Goal: Use online tool/utility: Utilize a website feature to perform a specific function

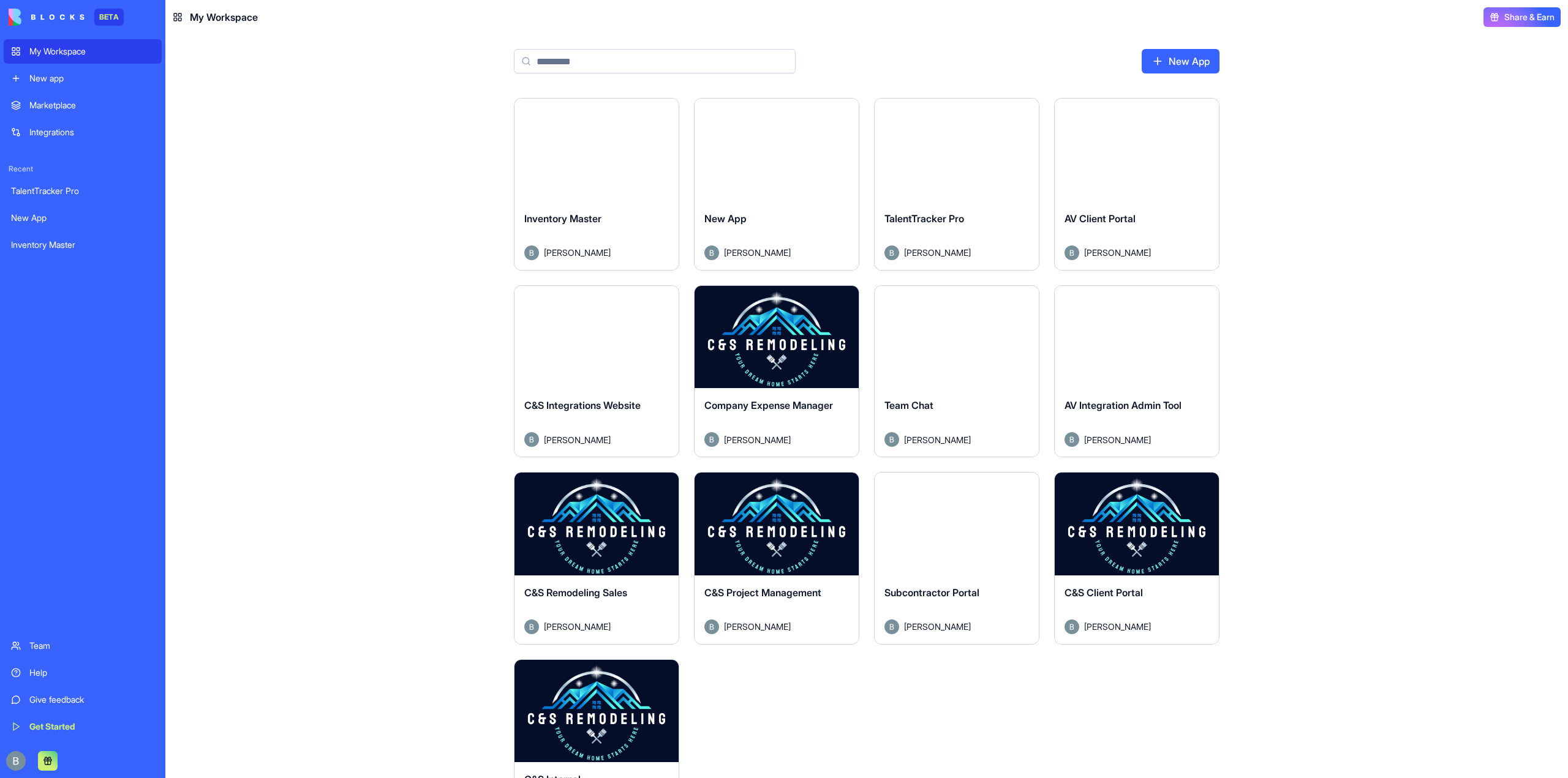
click at [846, 114] on html "BETA My Workspace New app Marketplace Integrations Recent TalentTracker Pro New…" at bounding box center [784, 389] width 1568 height 778
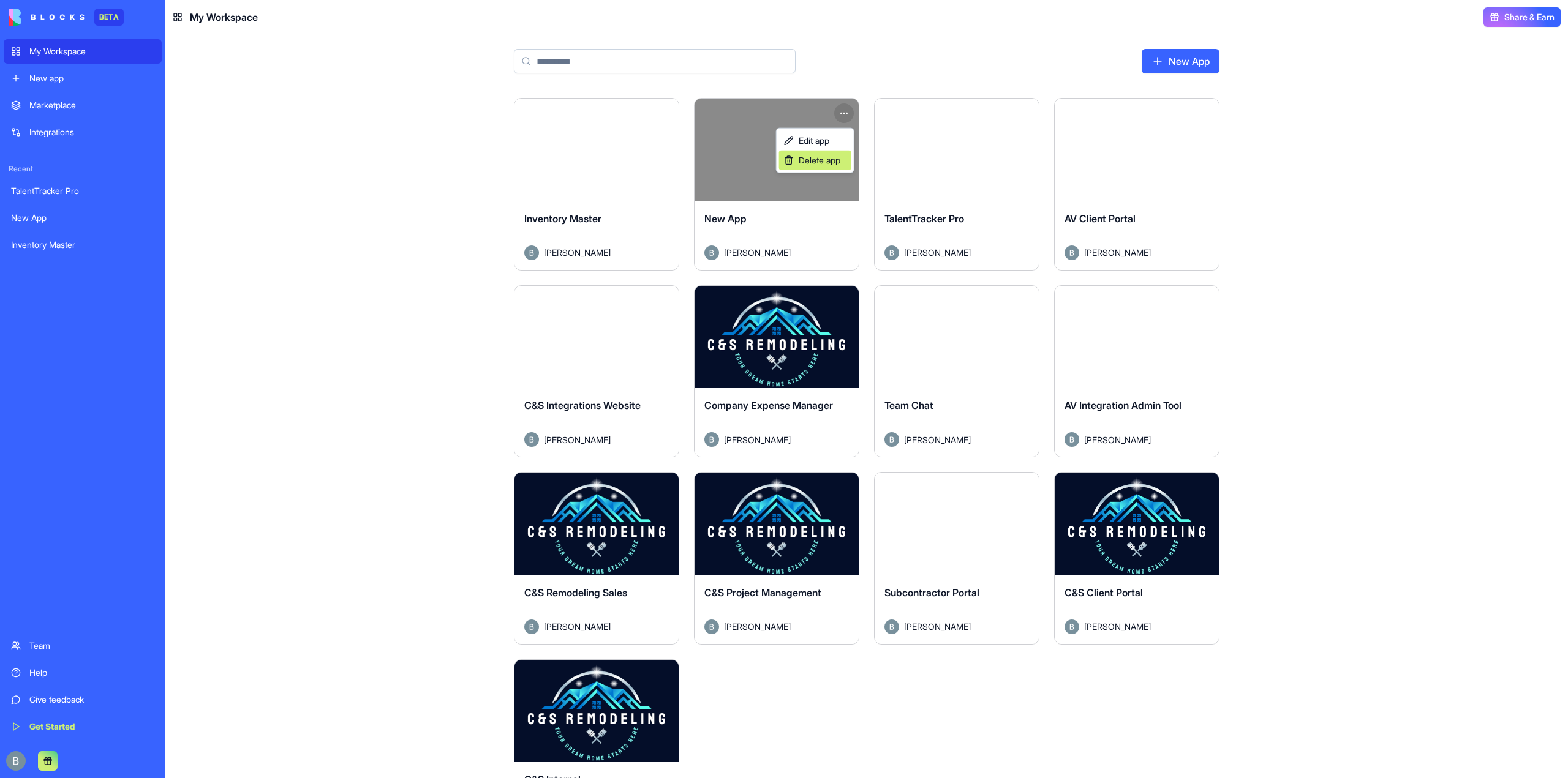
click at [827, 165] on span "Delete app" at bounding box center [819, 160] width 42 height 13
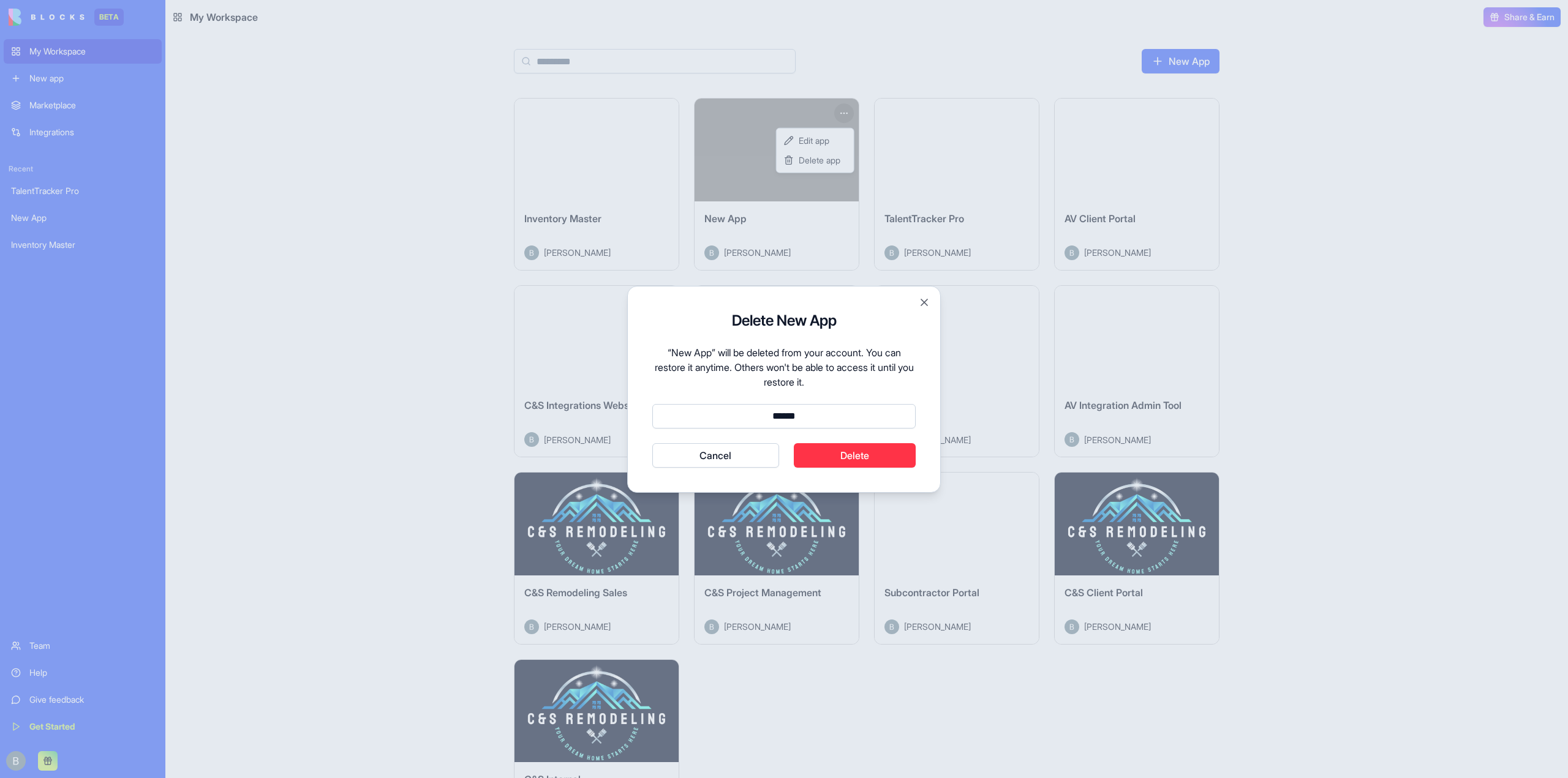
type input "******"
click at [652, 443] on button "Cancel" at bounding box center [715, 455] width 126 height 24
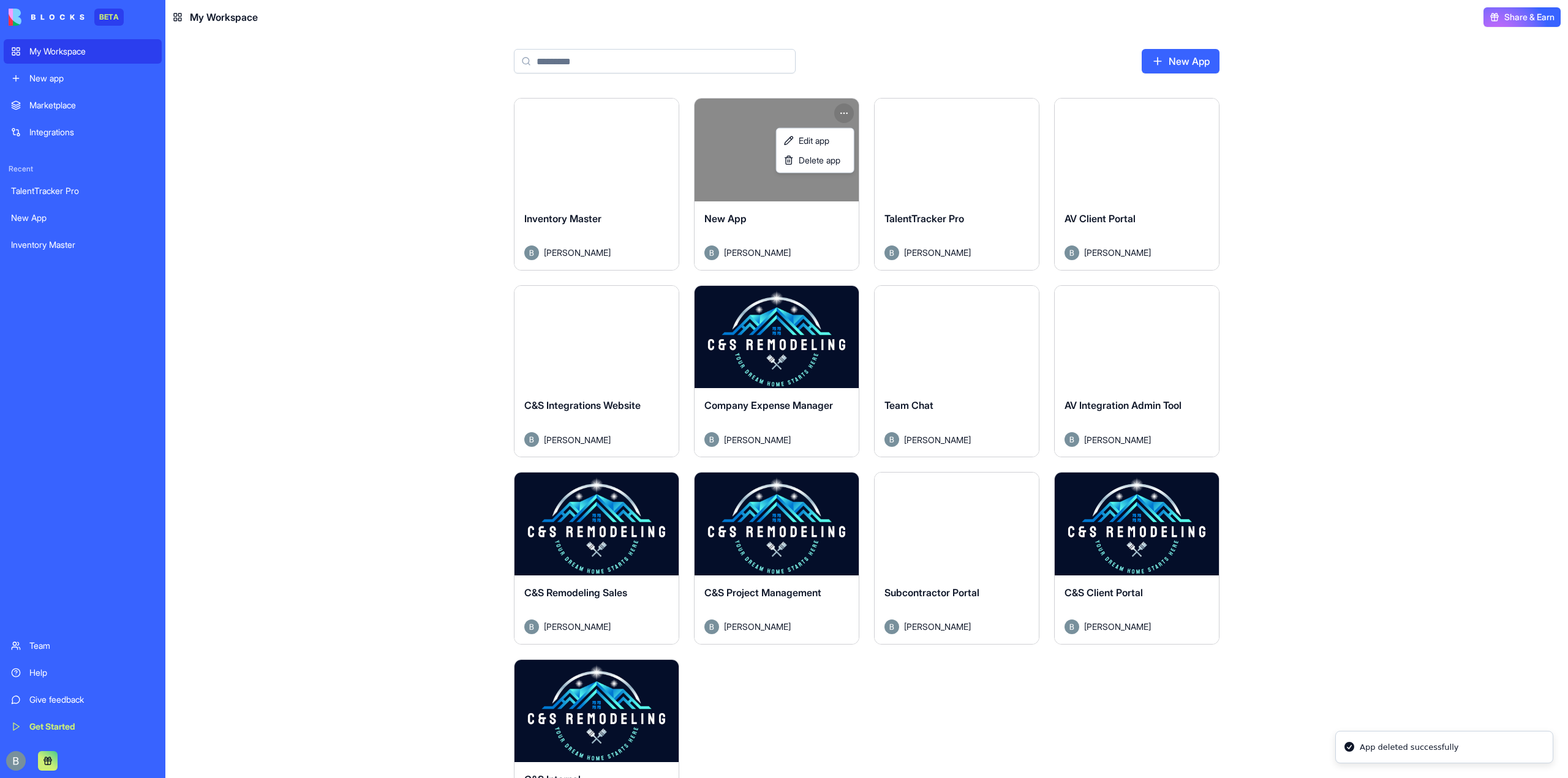
click at [781, 704] on html "BETA My Workspace New app Marketplace Integrations Recent TalentTracker Pro New…" at bounding box center [784, 389] width 1568 height 778
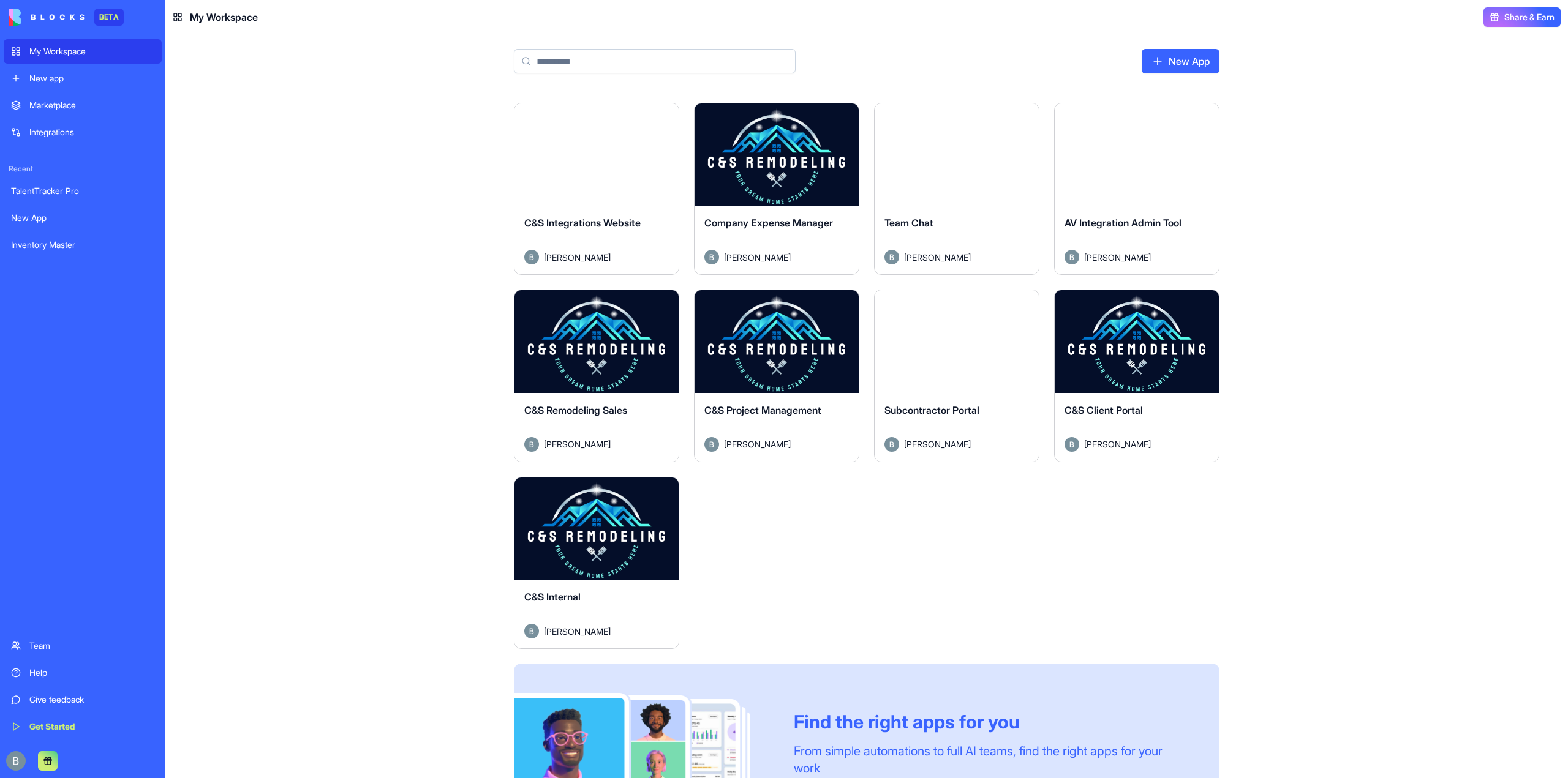
scroll to position [122, 0]
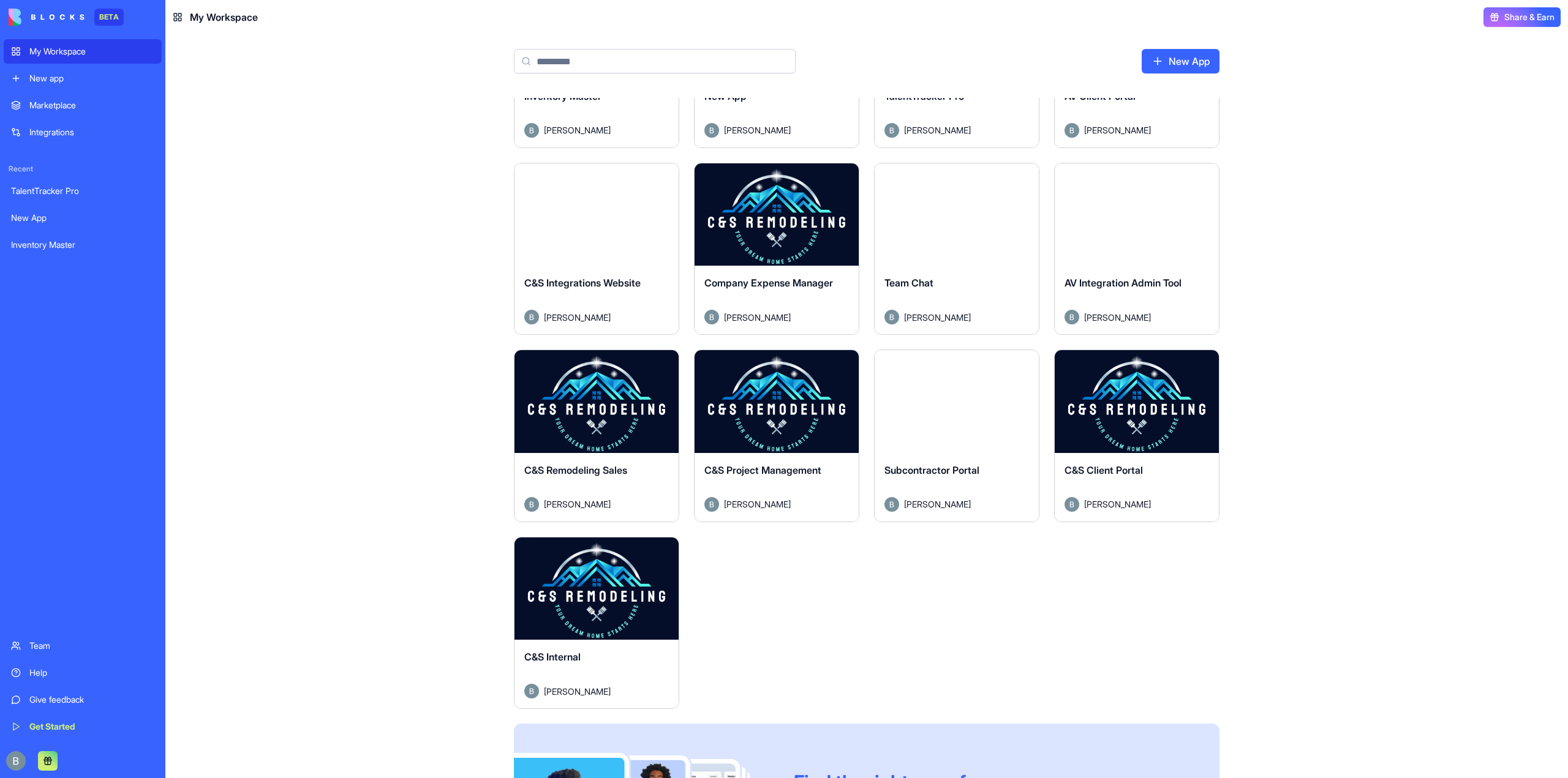
click at [792, 220] on button "Launch" at bounding box center [776, 214] width 92 height 24
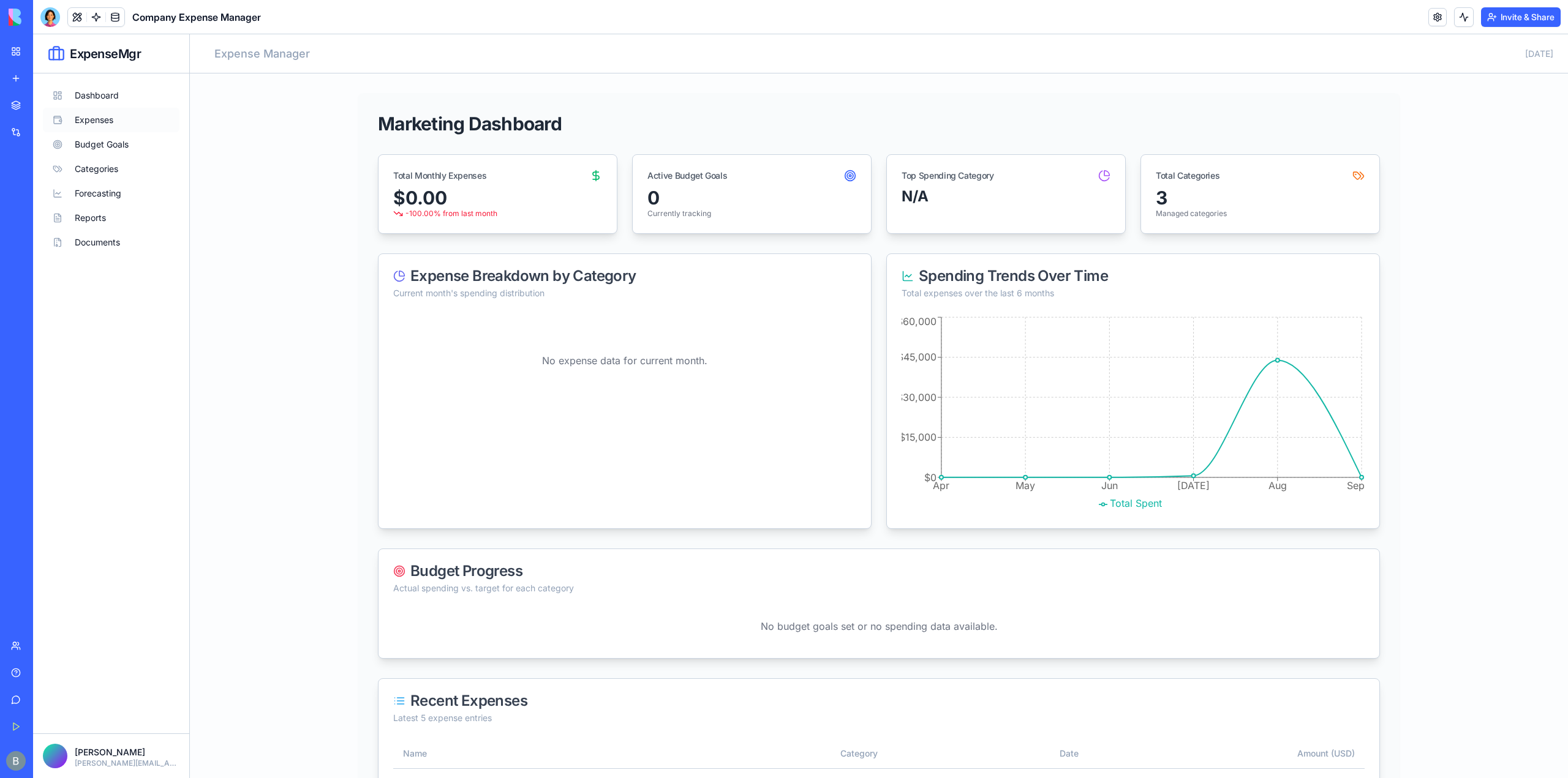
click at [80, 125] on button "Expenses" at bounding box center [110, 120] width 136 height 24
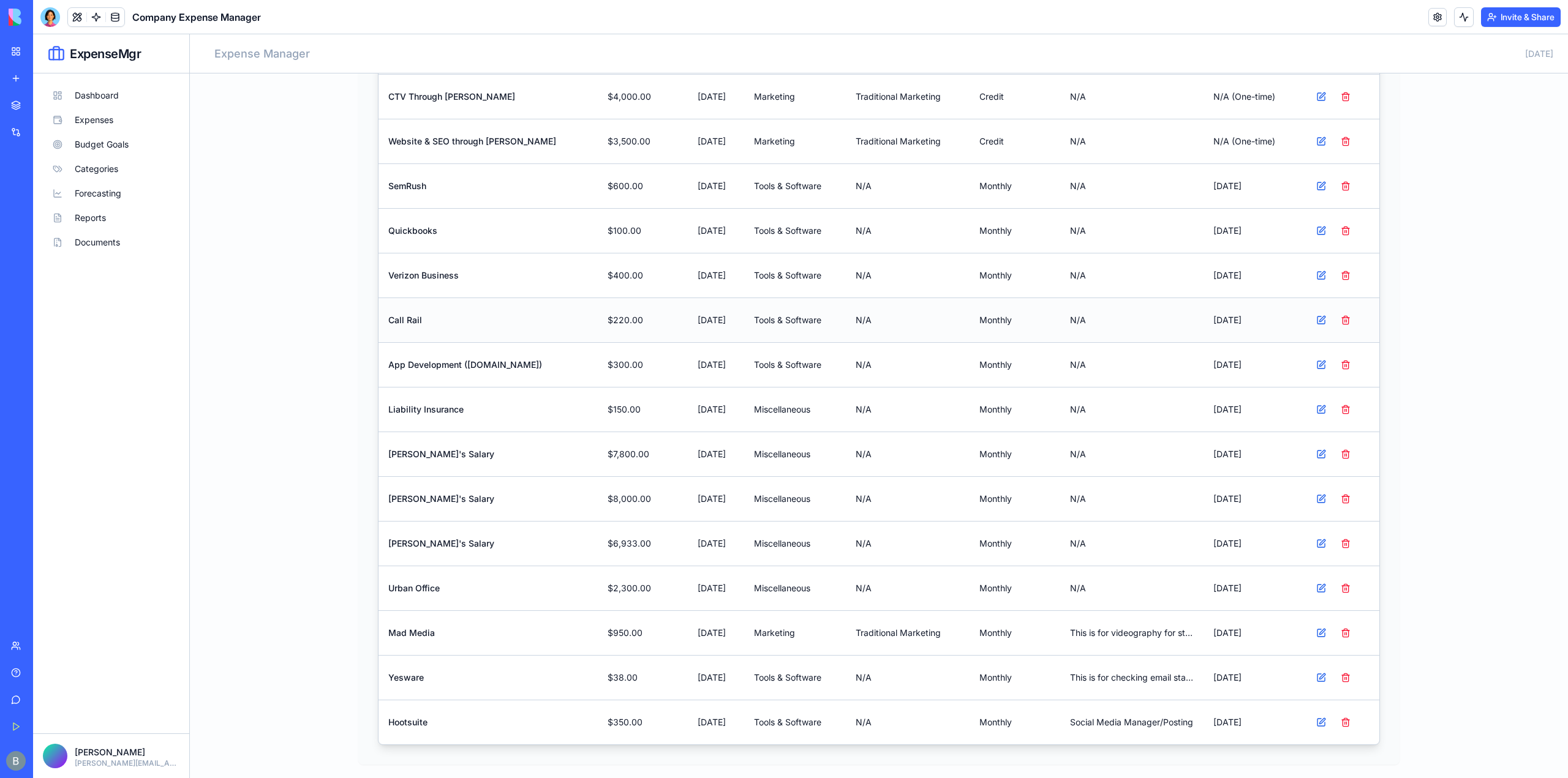
scroll to position [412, 0]
drag, startPoint x: 387, startPoint y: 402, endPoint x: 808, endPoint y: 417, distance: 421.3
click at [808, 417] on tr "Liability Insurance $150.00 [DATE] Miscellaneous N/A monthly N/A [DATE]" at bounding box center [879, 407] width 1001 height 44
click at [846, 407] on td "N/A" at bounding box center [908, 407] width 124 height 44
drag, startPoint x: 544, startPoint y: 412, endPoint x: 388, endPoint y: 408, distance: 156.1
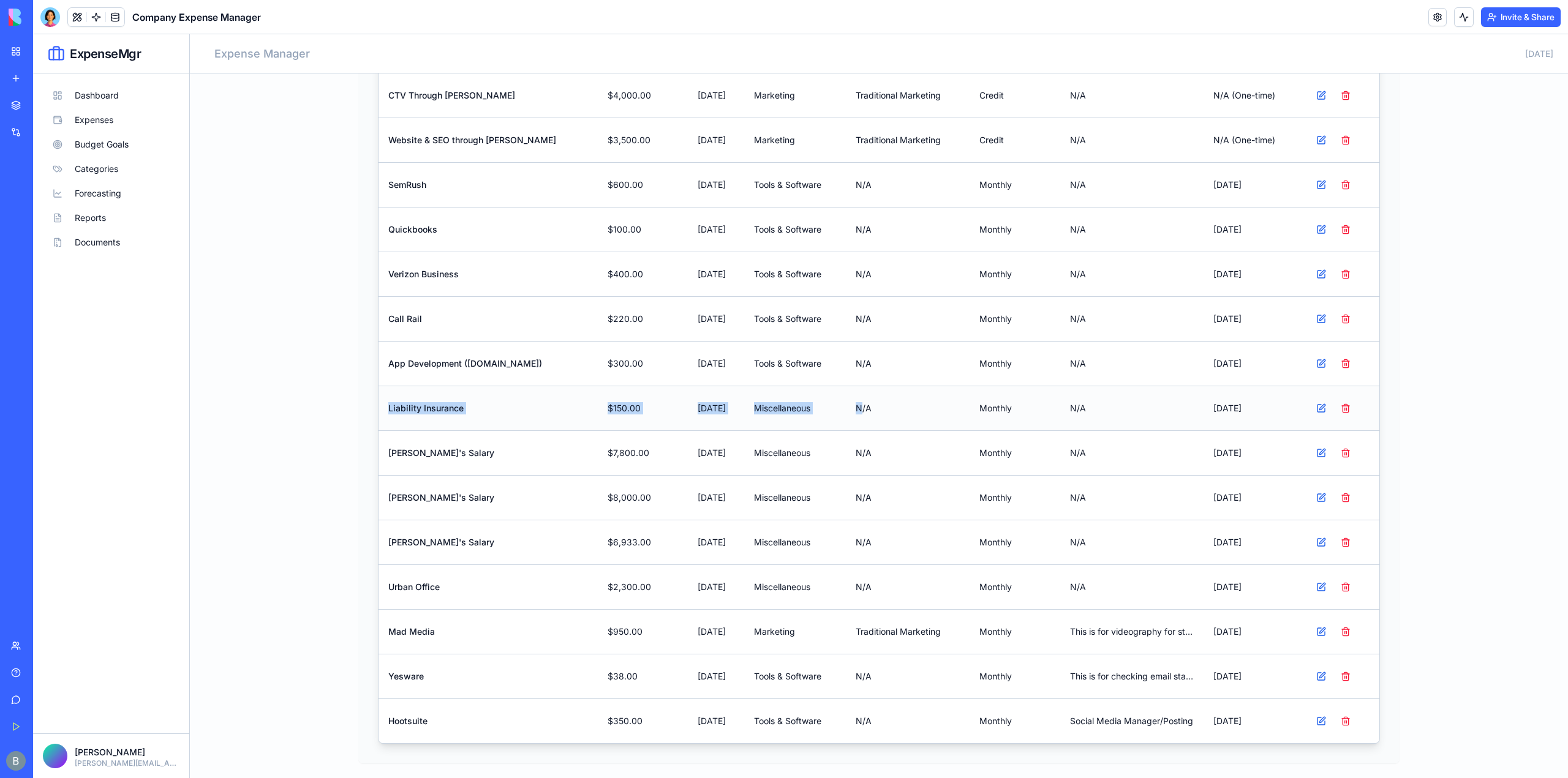
click at [388, 408] on tr "Liability Insurance $150.00 [DATE] Miscellaneous N/A monthly N/A [DATE]" at bounding box center [879, 407] width 1001 height 44
click at [387, 408] on td "Liability Insurance" at bounding box center [488, 407] width 219 height 44
click at [1334, 625] on button at bounding box center [1345, 632] width 24 height 24
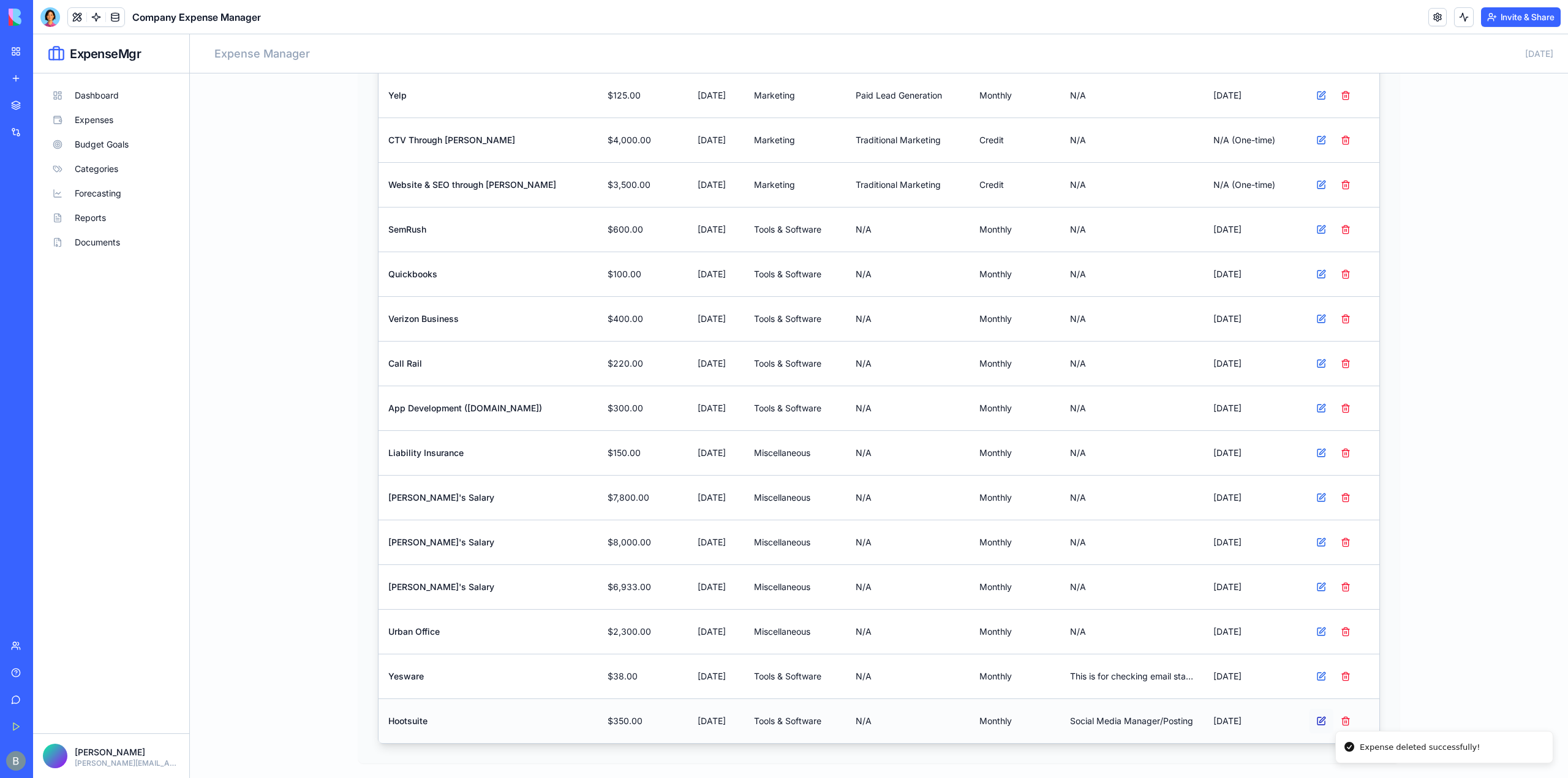
click at [1314, 718] on button at bounding box center [1320, 721] width 24 height 24
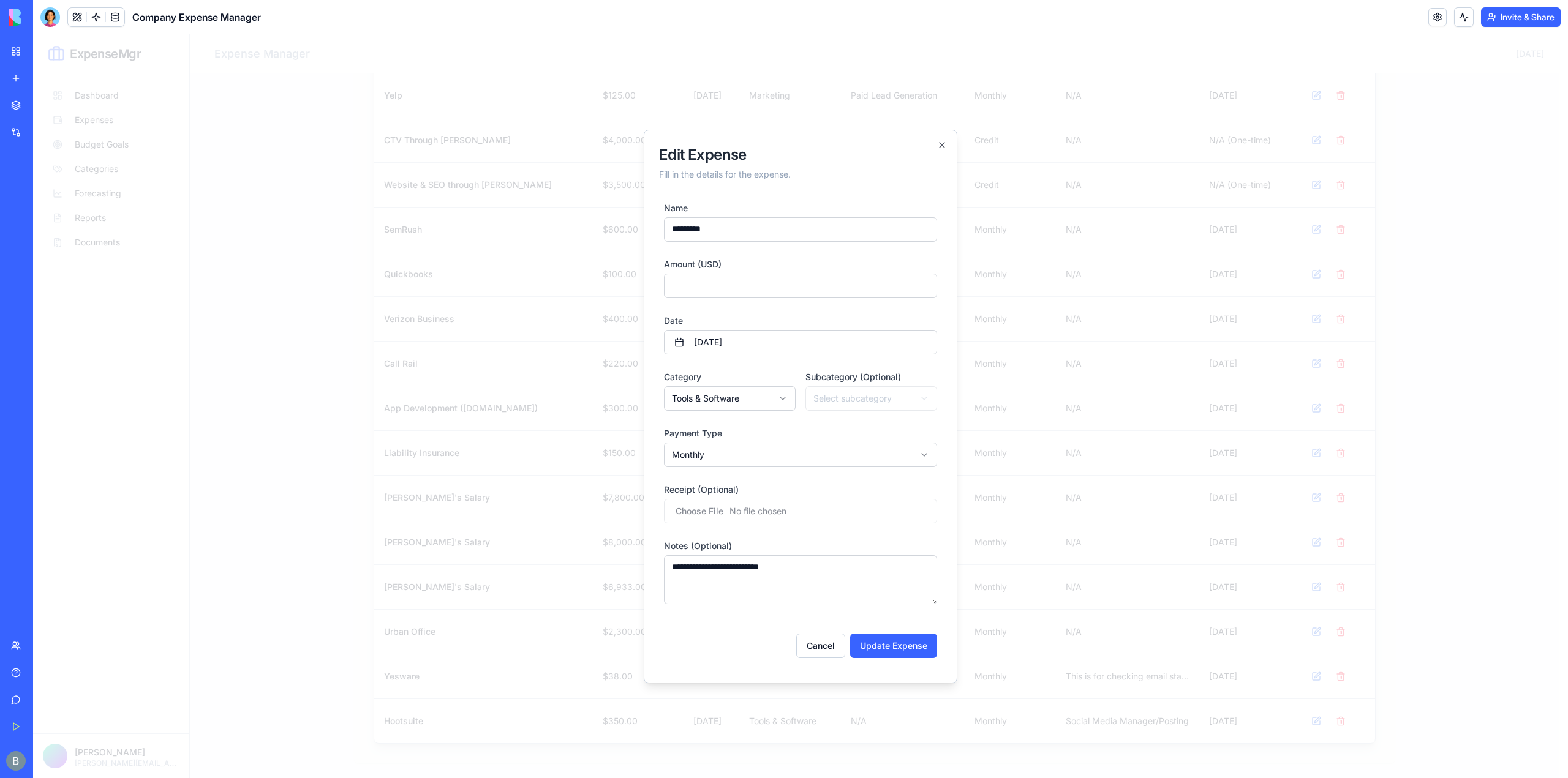
click at [779, 218] on input "*********" at bounding box center [800, 229] width 273 height 24
type input "*"
type input "*******"
drag, startPoint x: 691, startPoint y: 265, endPoint x: 692, endPoint y: 274, distance: 9.1
click at [691, 266] on label "Amount (USD)" at bounding box center [692, 264] width 58 height 10
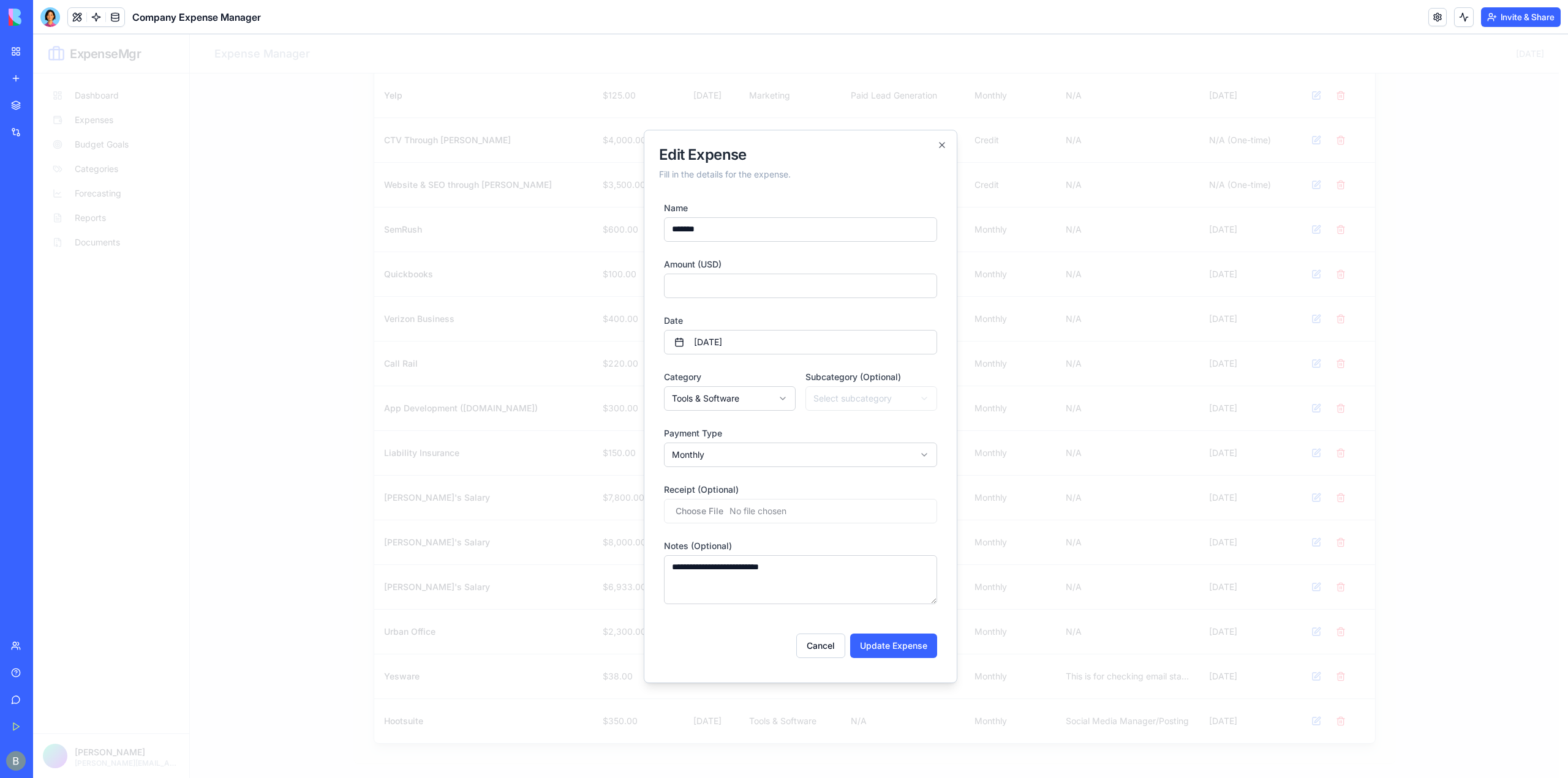
click at [691, 274] on input "***" at bounding box center [800, 285] width 273 height 24
click at [692, 274] on input "***" at bounding box center [800, 285] width 273 height 24
type input "*"
type input "***"
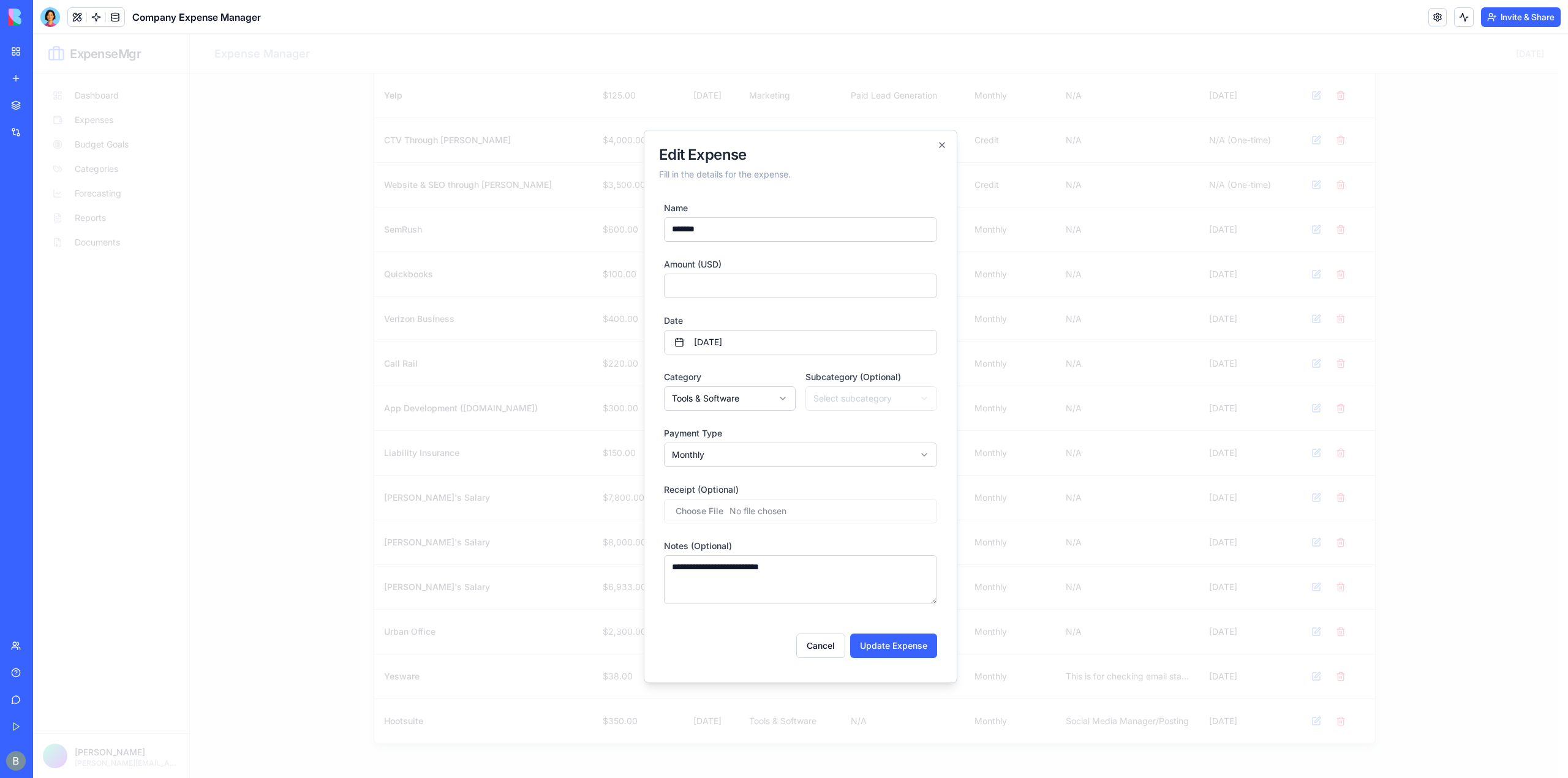
click at [763, 315] on div "Date [DATE]" at bounding box center [800, 334] width 273 height 42
click at [901, 643] on button "Update Expense" at bounding box center [894, 645] width 87 height 24
select select
type input "*"
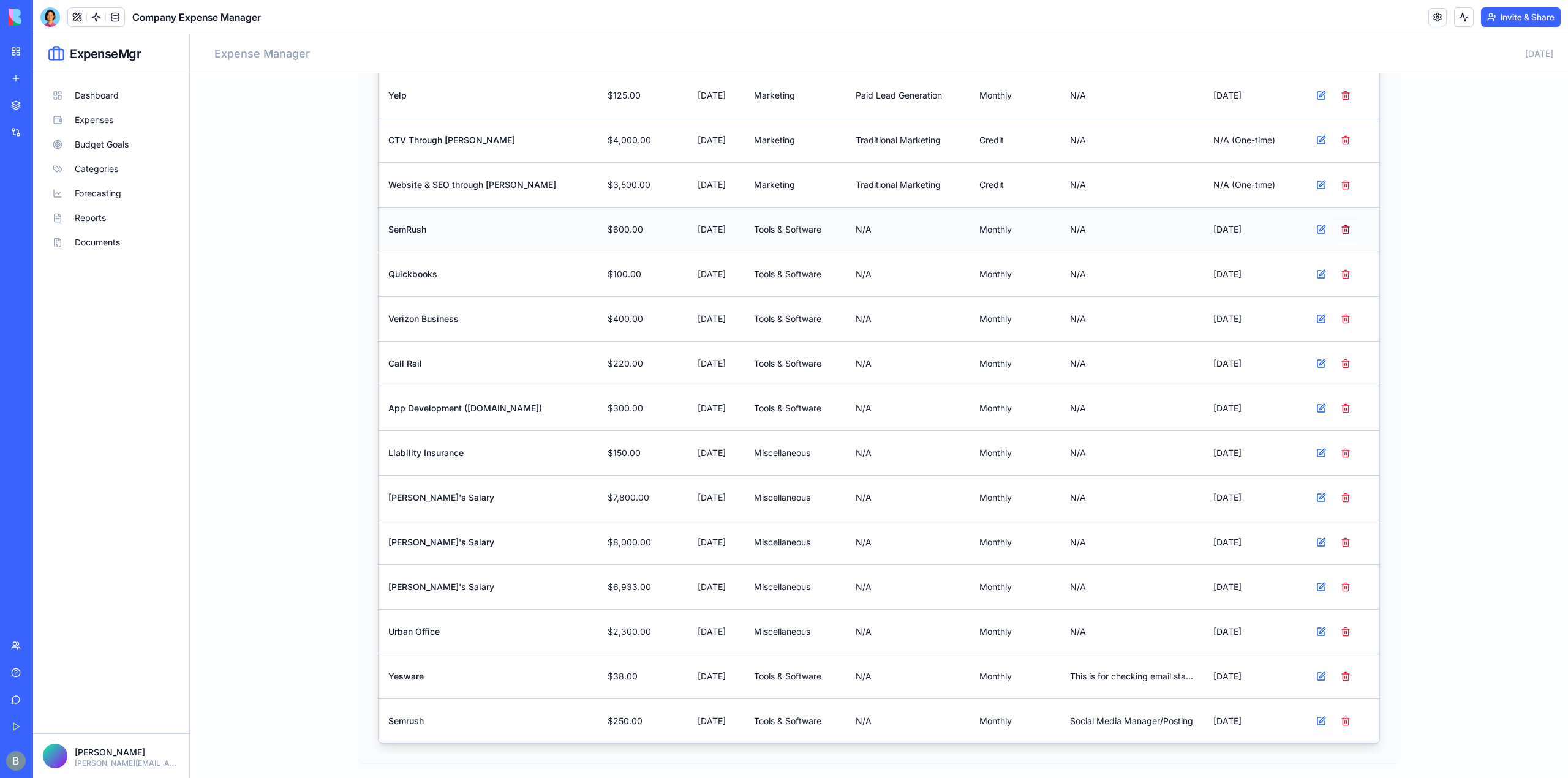
click at [1341, 231] on button at bounding box center [1345, 229] width 24 height 24
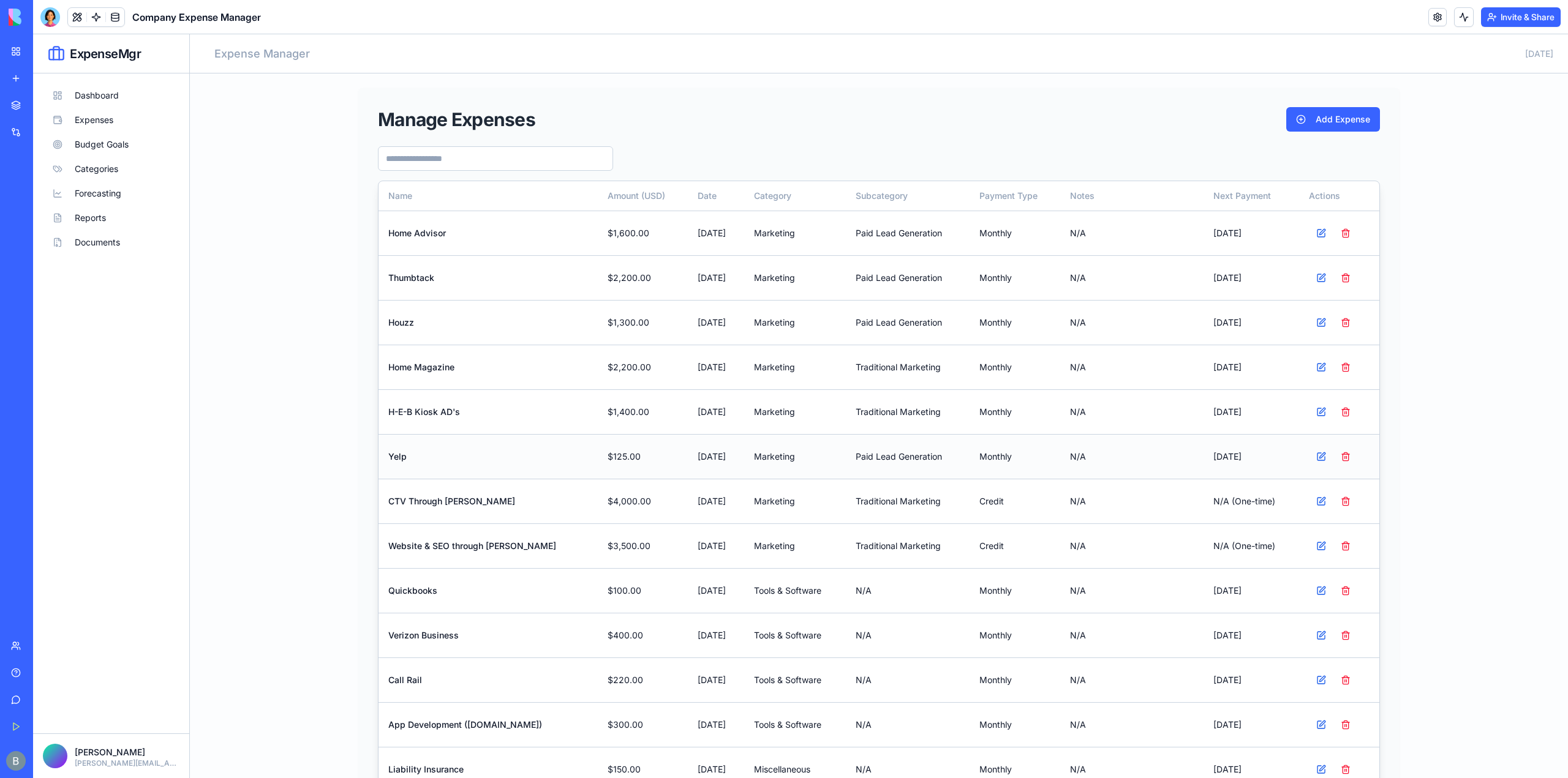
scroll to position [0, 0]
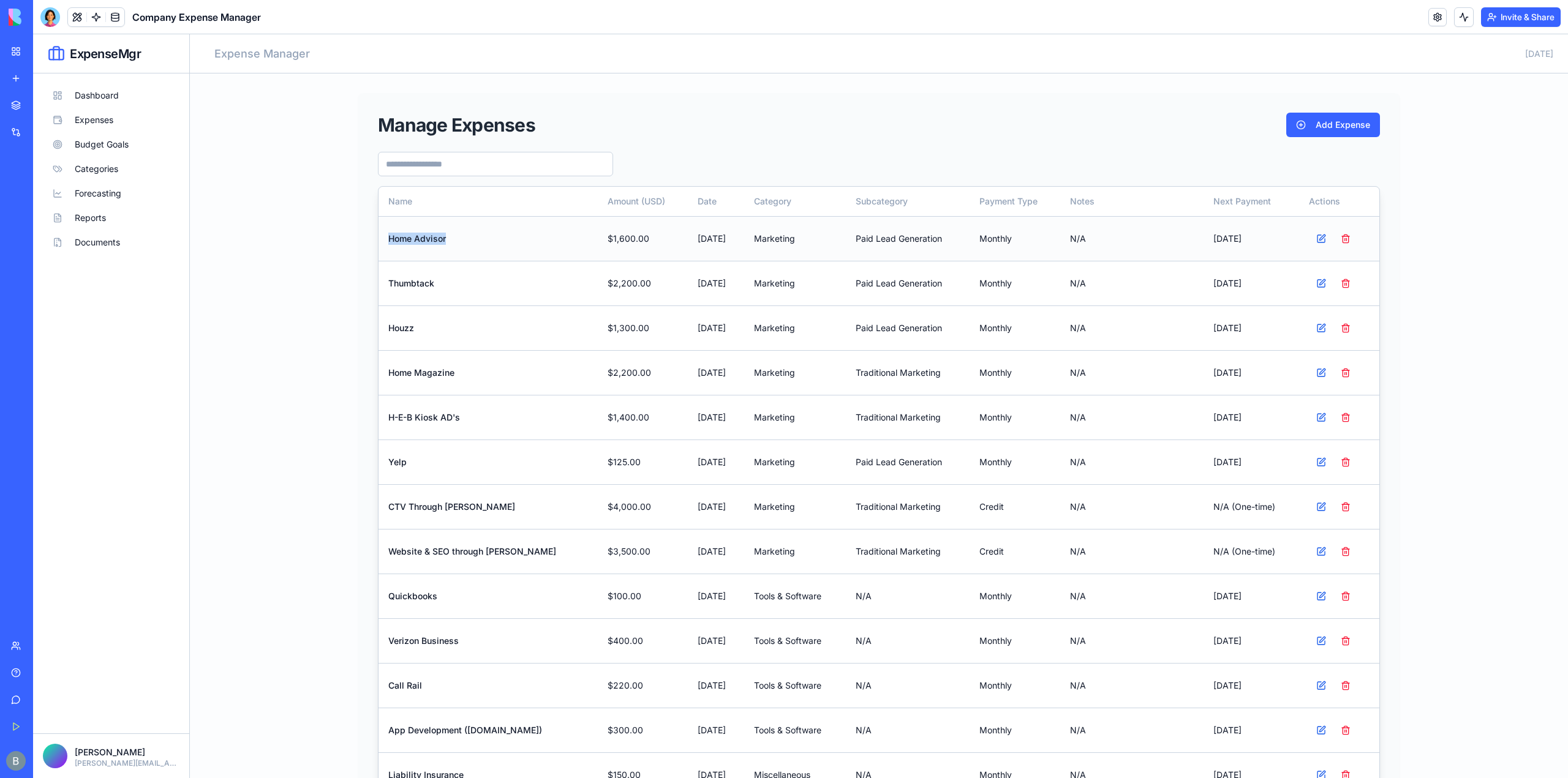
drag, startPoint x: 474, startPoint y: 238, endPoint x: 382, endPoint y: 242, distance: 92.1
click at [382, 242] on td "Home Advisor" at bounding box center [488, 238] width 219 height 44
click at [395, 262] on td "Thumbtack" at bounding box center [488, 283] width 219 height 44
drag, startPoint x: 392, startPoint y: 234, endPoint x: 460, endPoint y: 234, distance: 68.0
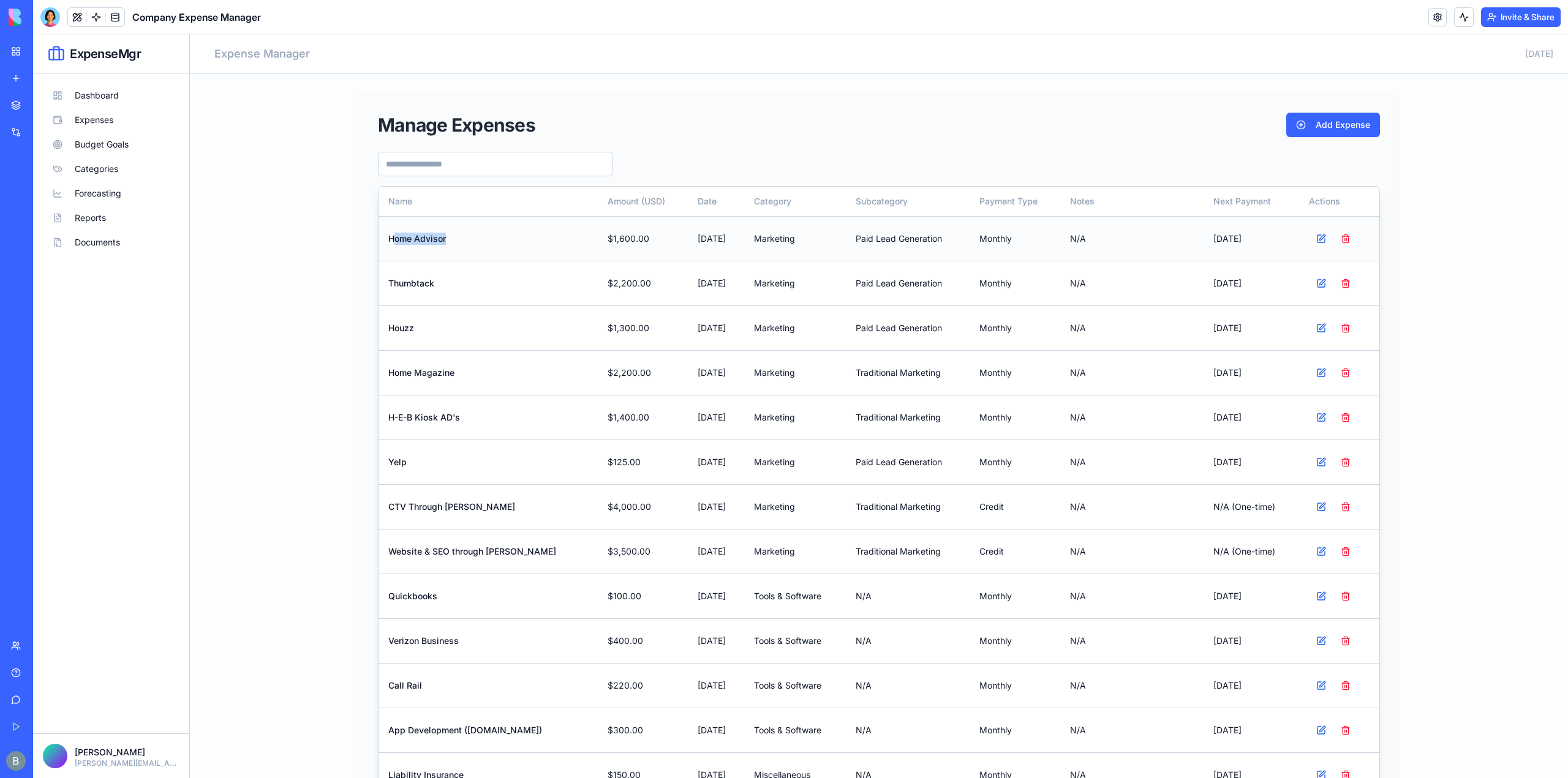
click at [460, 234] on td "Home Advisor" at bounding box center [488, 238] width 219 height 44
click at [460, 265] on td "Thumbtack" at bounding box center [488, 283] width 219 height 44
drag, startPoint x: 461, startPoint y: 238, endPoint x: 381, endPoint y: 238, distance: 80.0
click at [381, 238] on td "Home Advisor" at bounding box center [488, 238] width 219 height 44
drag, startPoint x: 381, startPoint y: 238, endPoint x: 425, endPoint y: 287, distance: 65.9
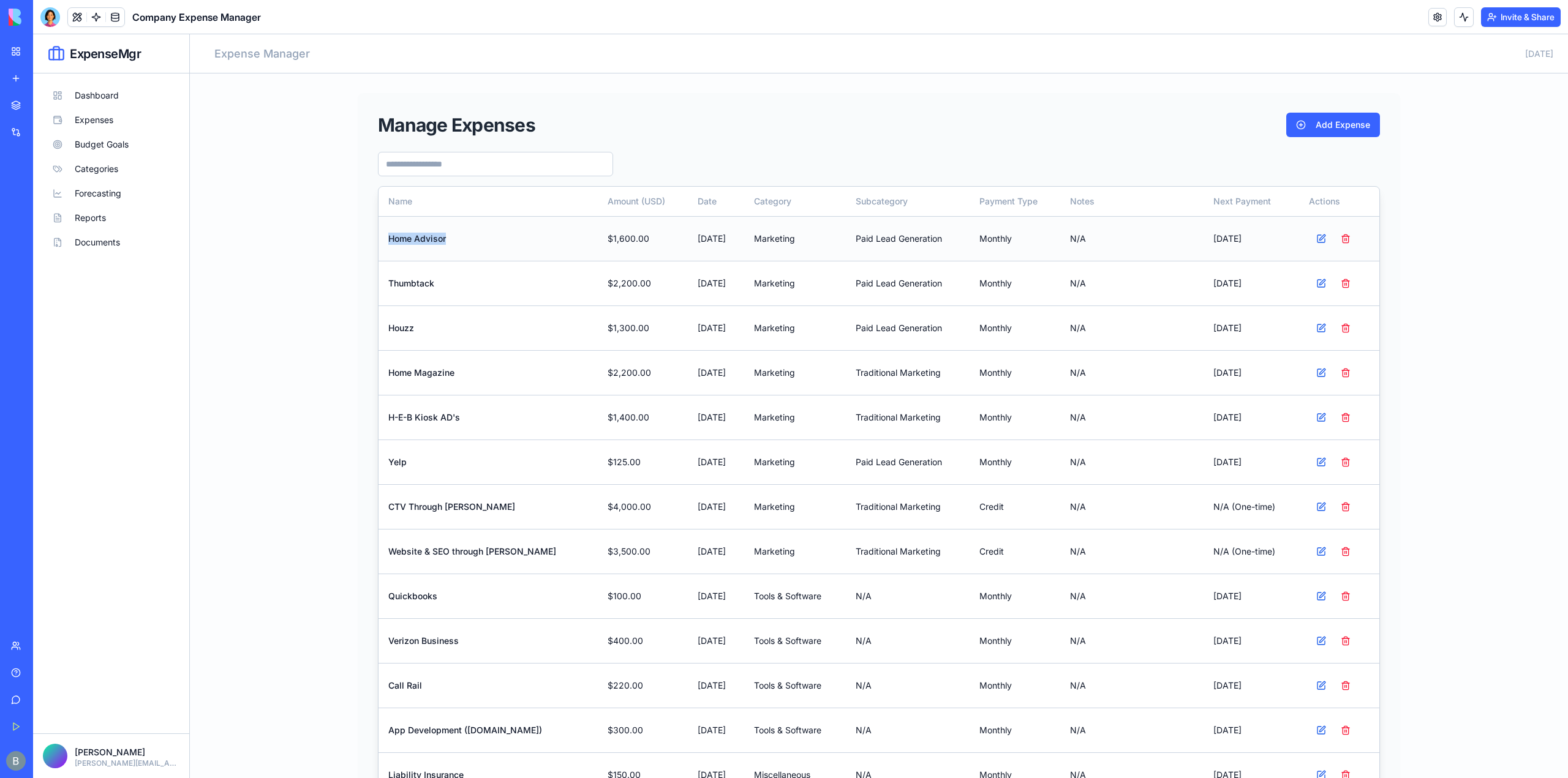
click at [381, 237] on td "Home Advisor" at bounding box center [488, 238] width 219 height 44
click at [12, 42] on link "My Workspace" at bounding box center [28, 51] width 49 height 24
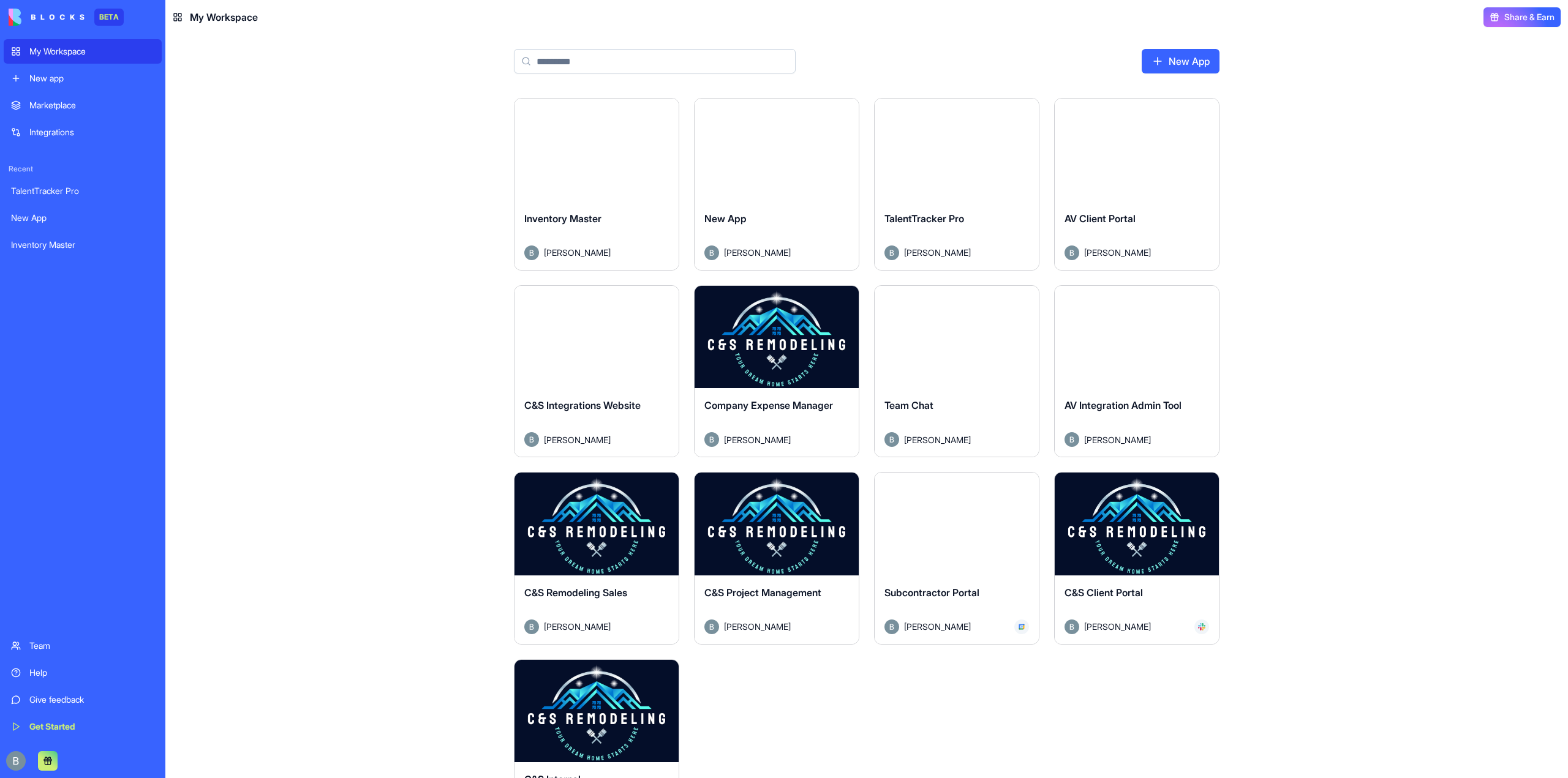
click at [665, 118] on html "BETA My Workspace New app Marketplace Integrations Recent TalentTracker Pro New…" at bounding box center [784, 389] width 1568 height 778
click at [668, 88] on html "BETA My Workspace New app Marketplace Integrations Recent TalentTracker Pro New…" at bounding box center [784, 389] width 1568 height 778
click at [576, 524] on button "Launch" at bounding box center [597, 524] width 92 height 24
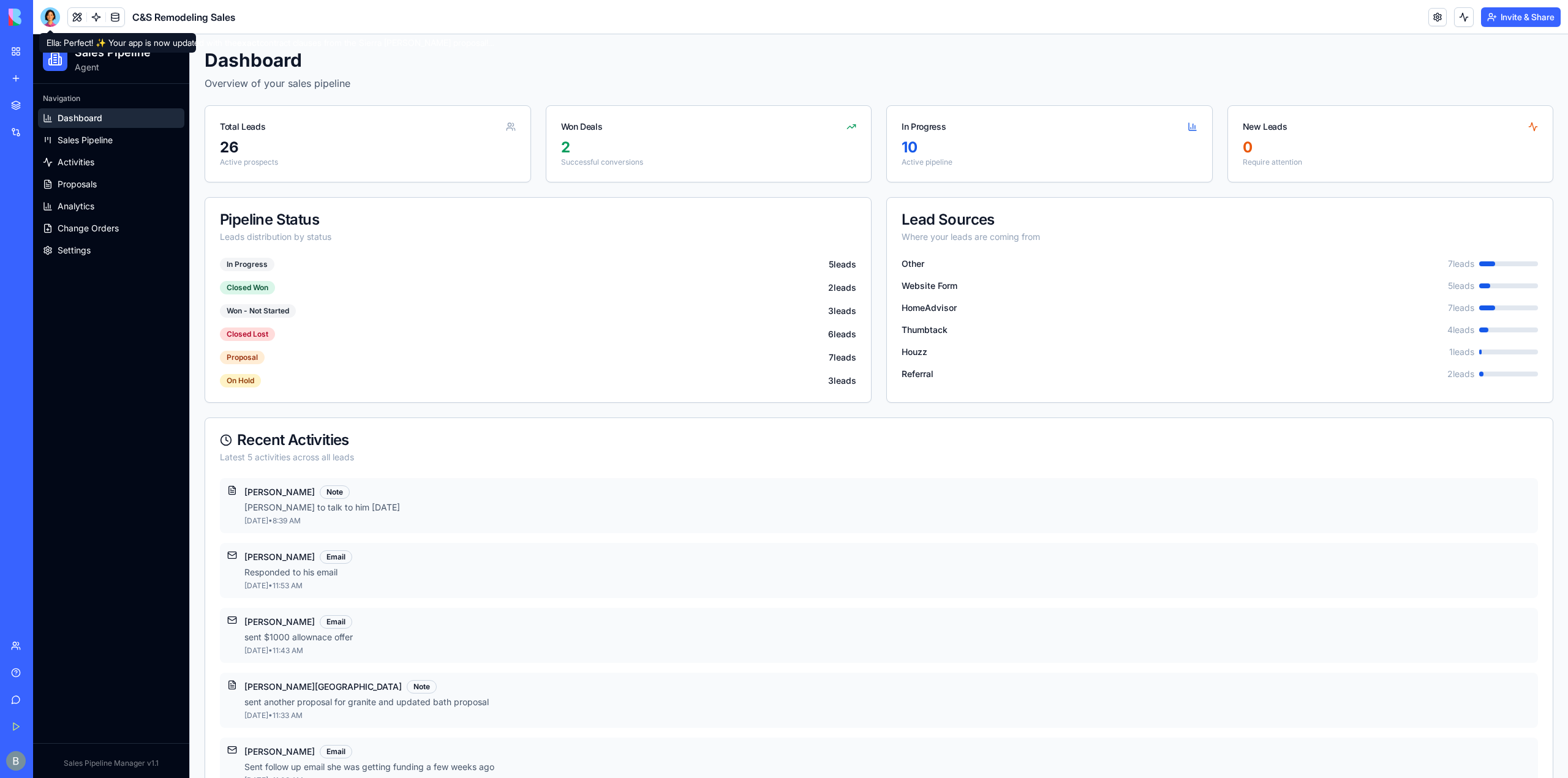
click at [46, 20] on div at bounding box center [49, 17] width 19 height 19
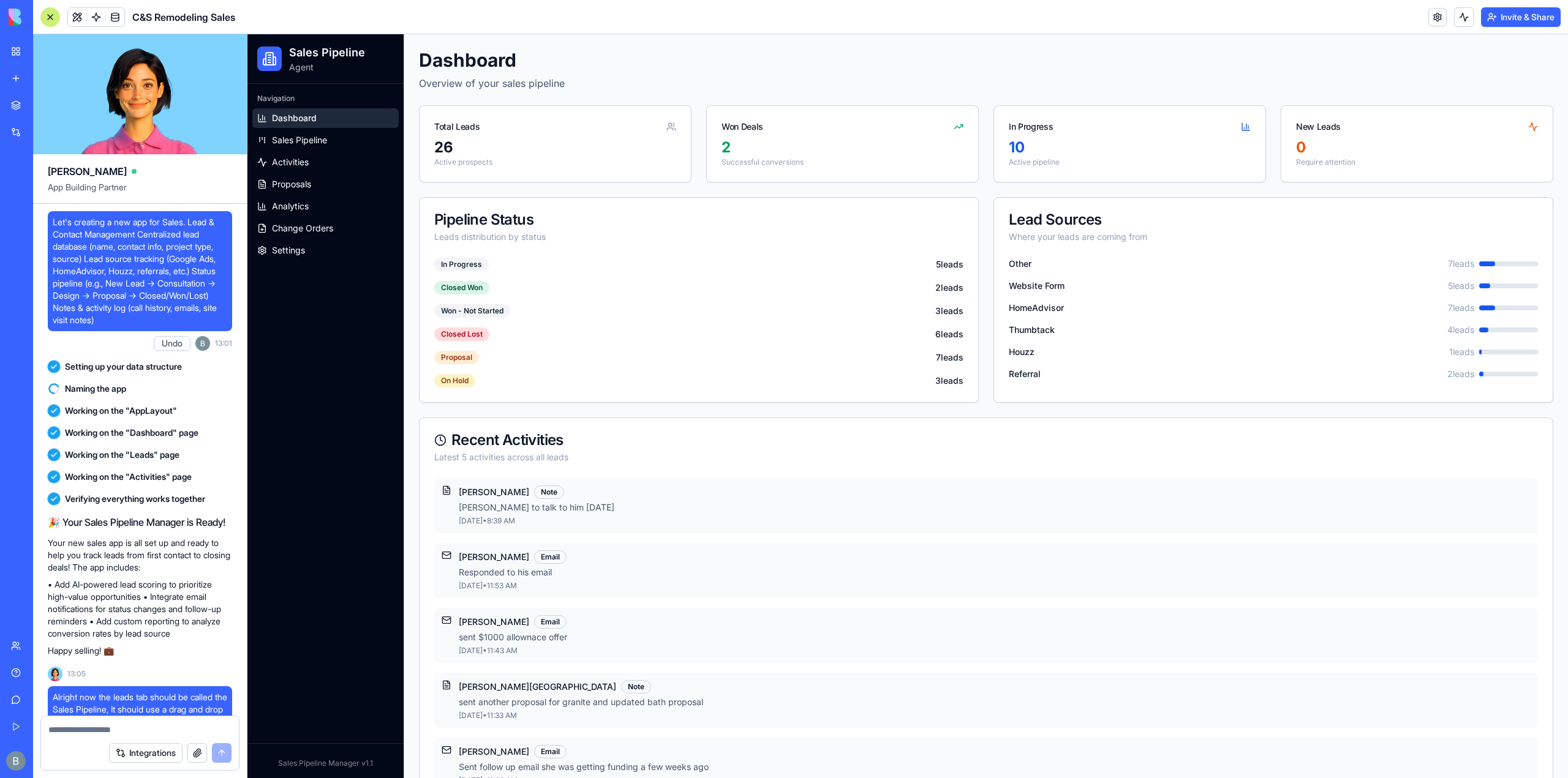
scroll to position [107366, 0]
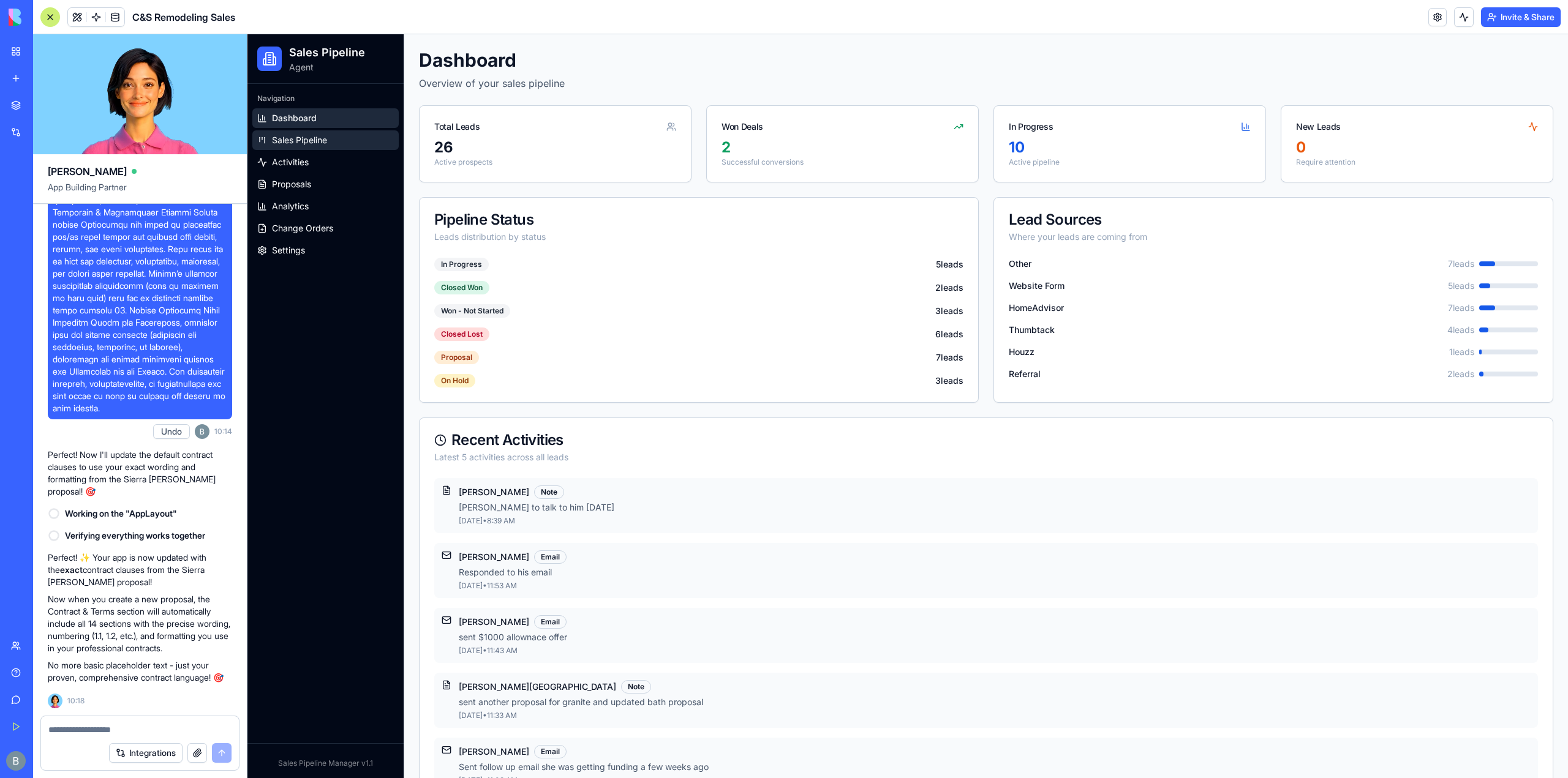
click at [295, 146] on link "Sales Pipeline" at bounding box center [325, 140] width 146 height 19
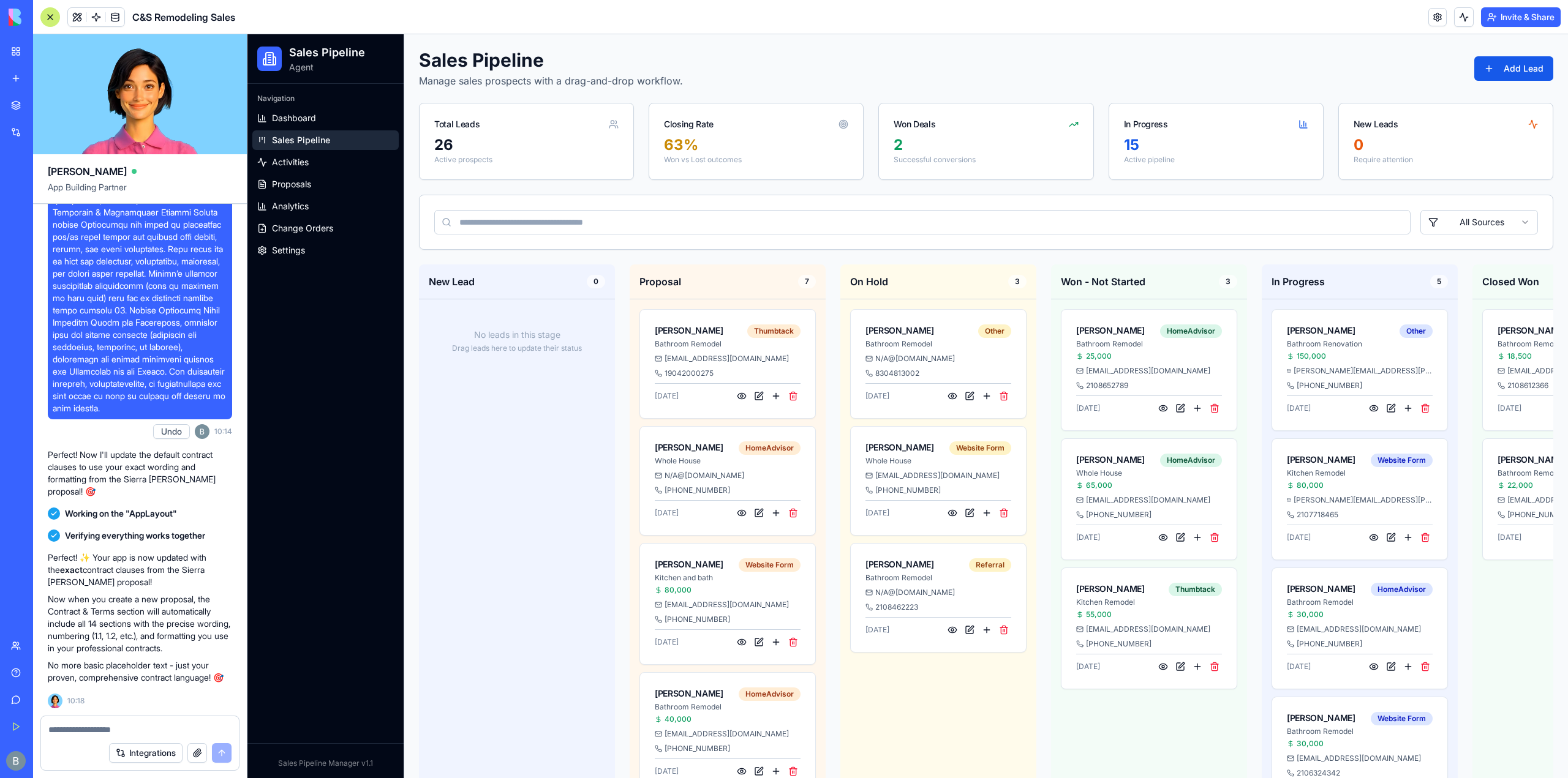
click at [161, 725] on textarea at bounding box center [140, 729] width 183 height 13
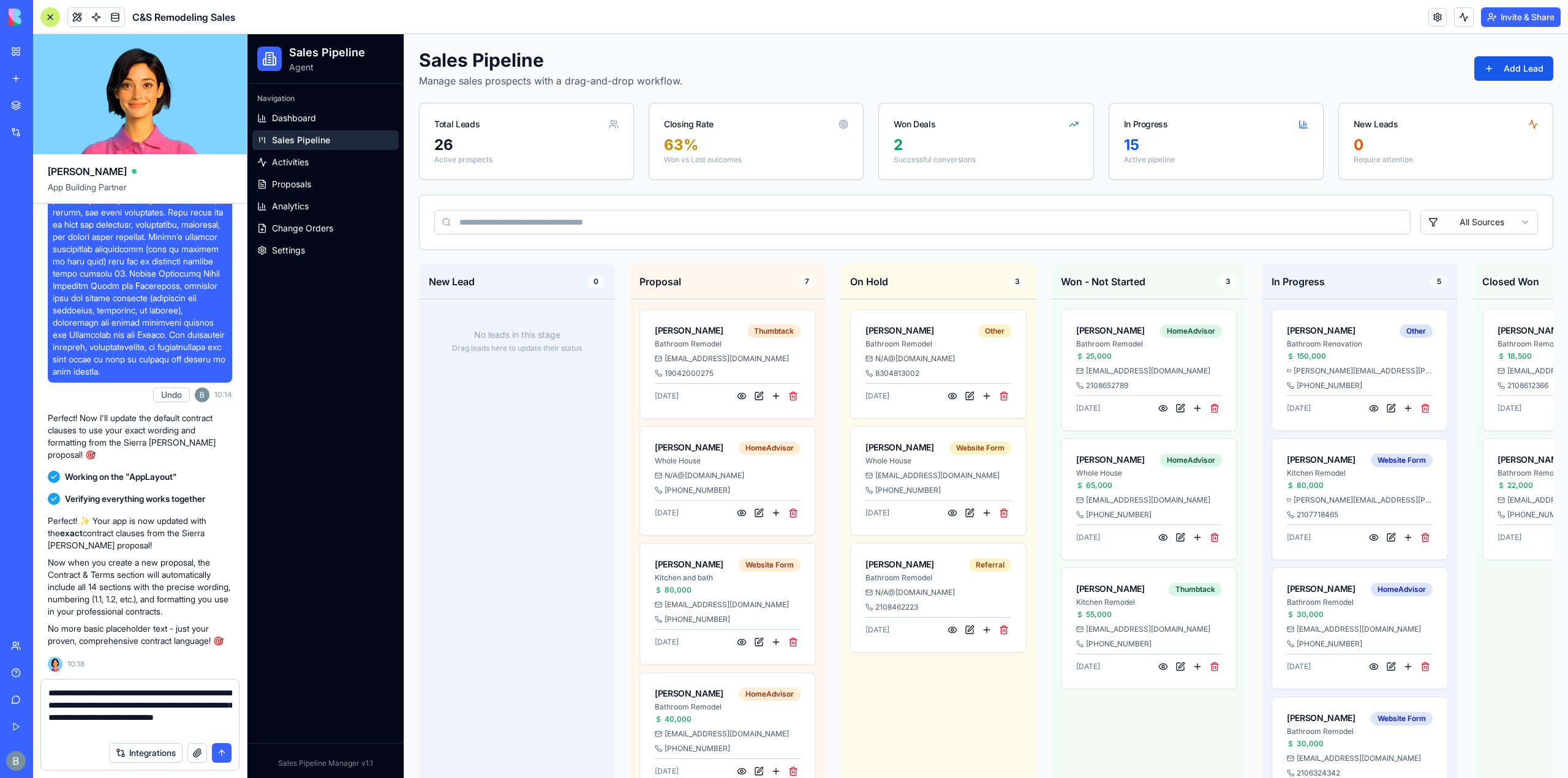
type textarea "**********"
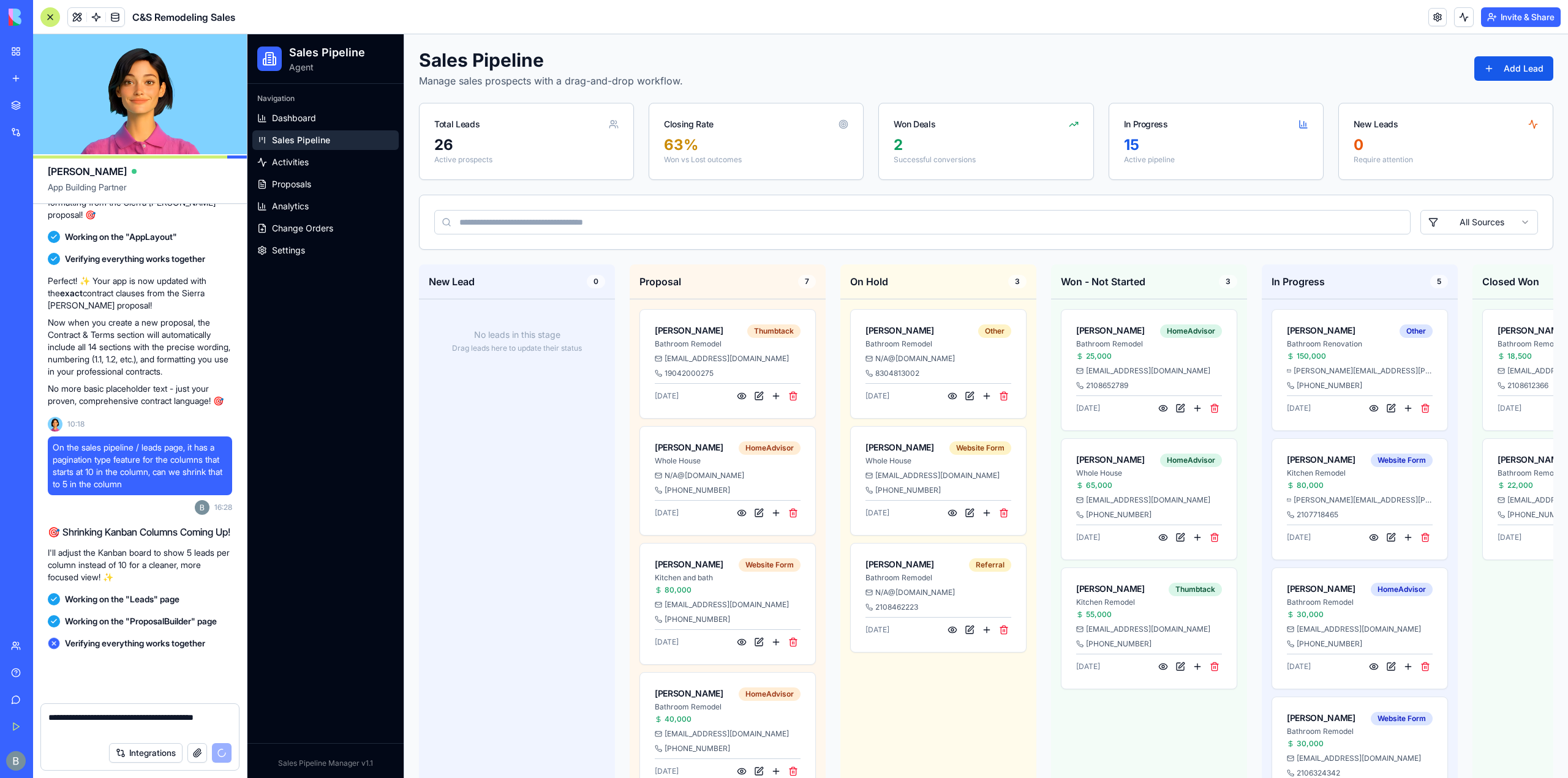
scroll to position [107657, 0]
type textarea "**********"
drag, startPoint x: 202, startPoint y: 629, endPoint x: 186, endPoint y: 634, distance: 16.8
click at [202, 629] on div "Working on the "ProposalBuilder" page" at bounding box center [140, 622] width 184 height 22
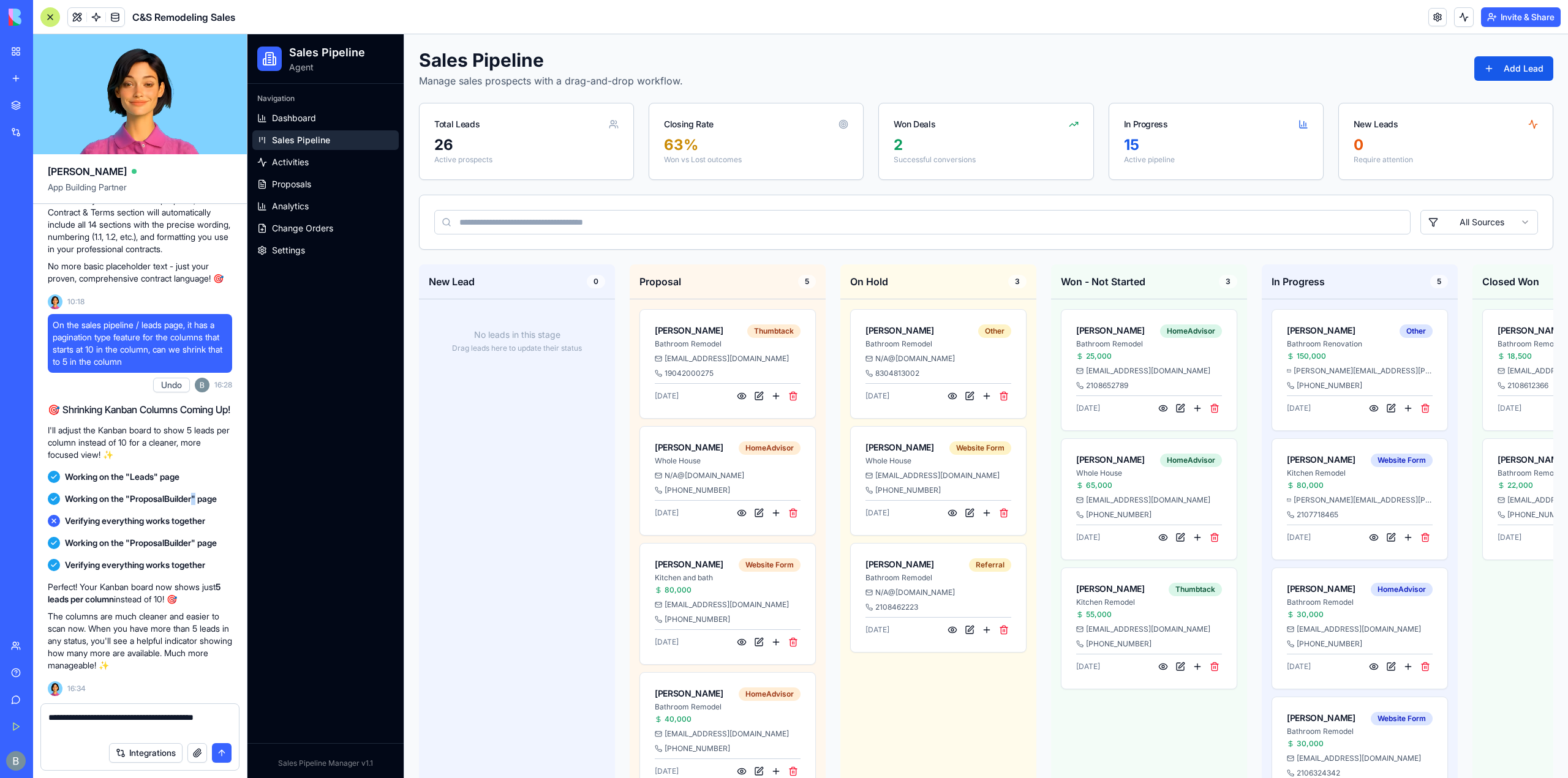
scroll to position [107780, 0]
click at [97, 736] on div "Integrations" at bounding box center [140, 753] width 197 height 34
click at [99, 719] on textarea "**********" at bounding box center [141, 723] width 184 height 24
click at [93, 723] on textarea "**********" at bounding box center [141, 723] width 184 height 24
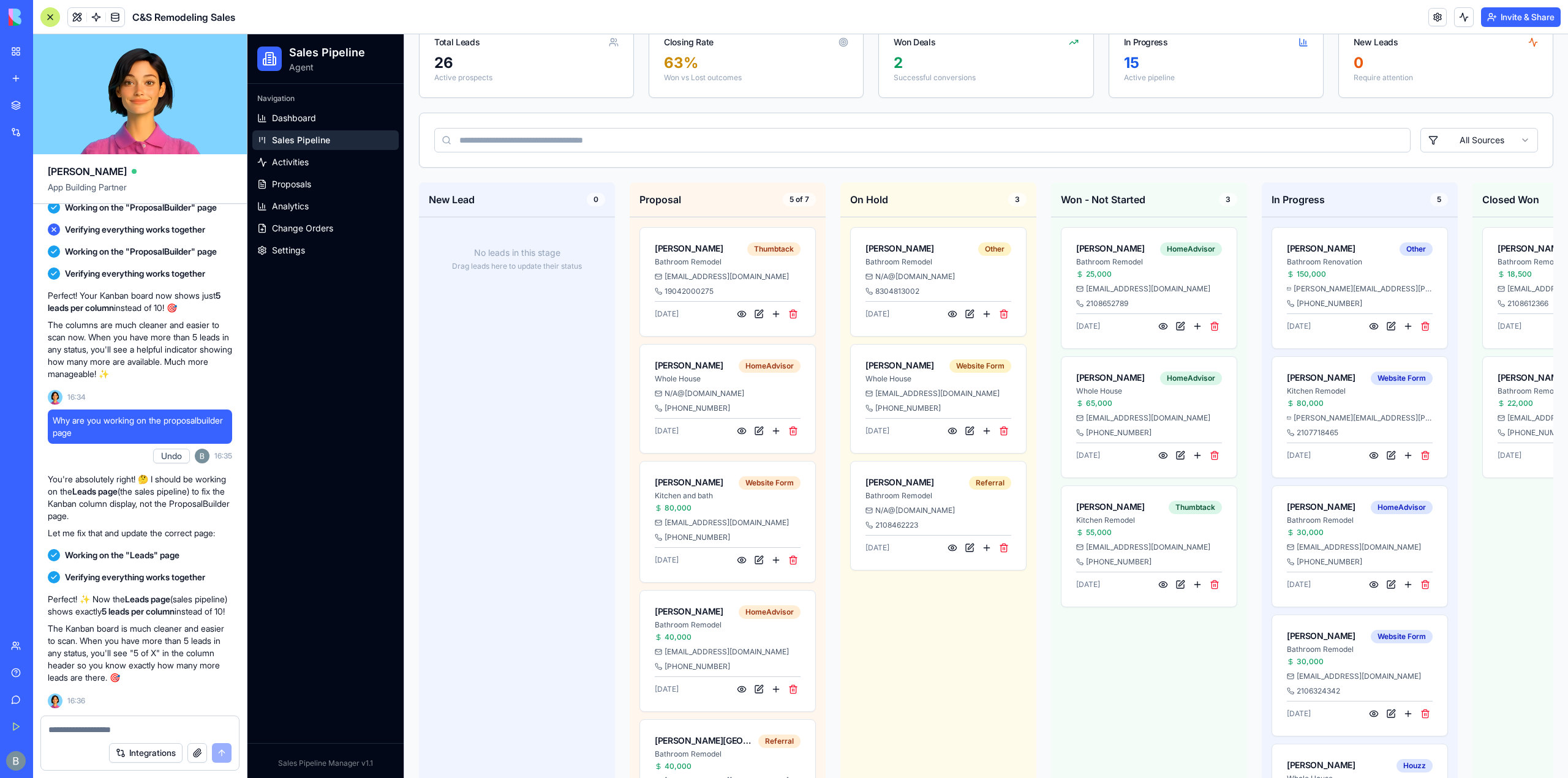
scroll to position [221, 0]
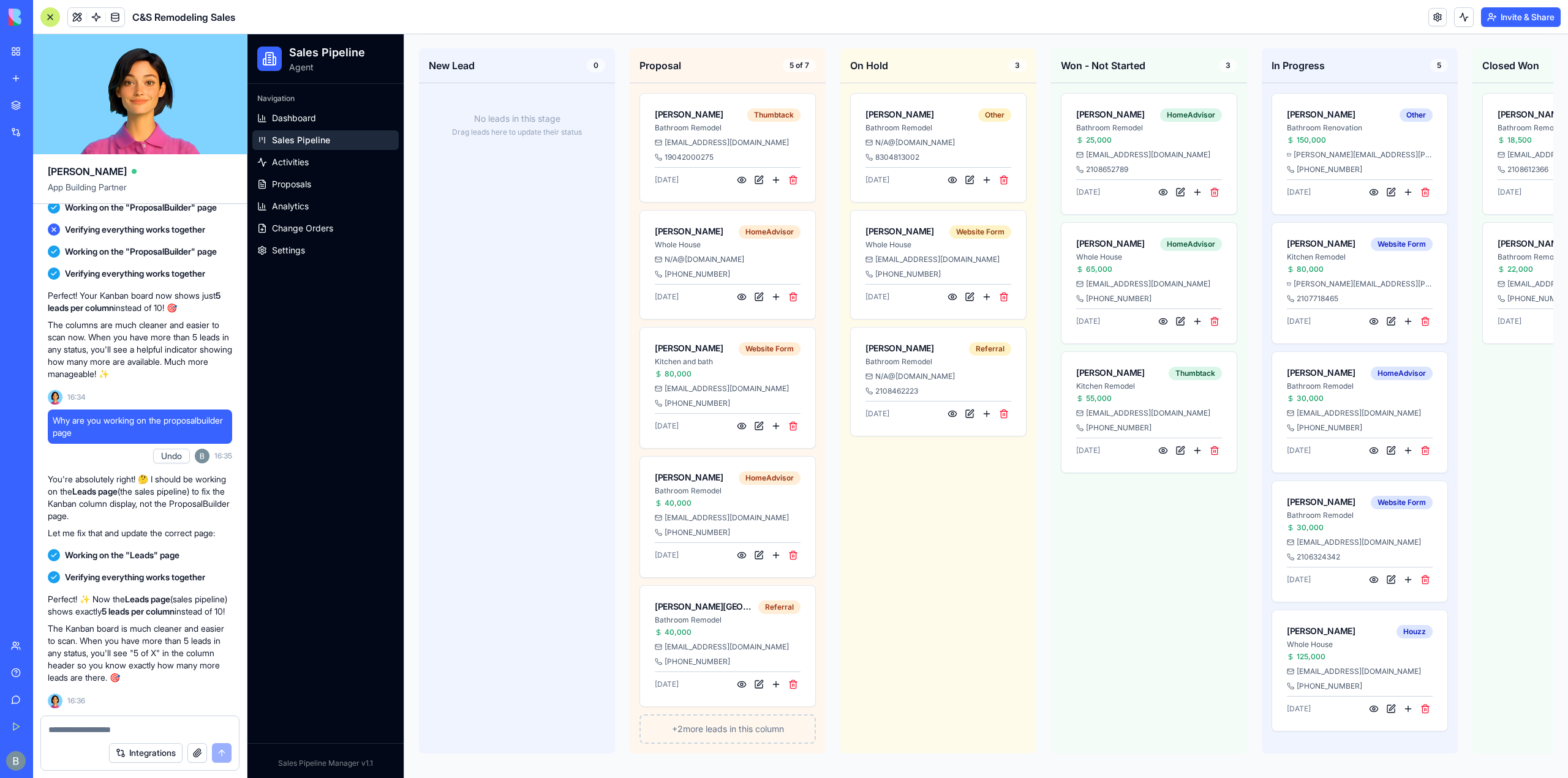
click at [748, 729] on div "+ 2 more leads in this column" at bounding box center [727, 729] width 177 height 29
click at [740, 722] on div "+ 2 more leads in this column" at bounding box center [727, 729] width 177 height 29
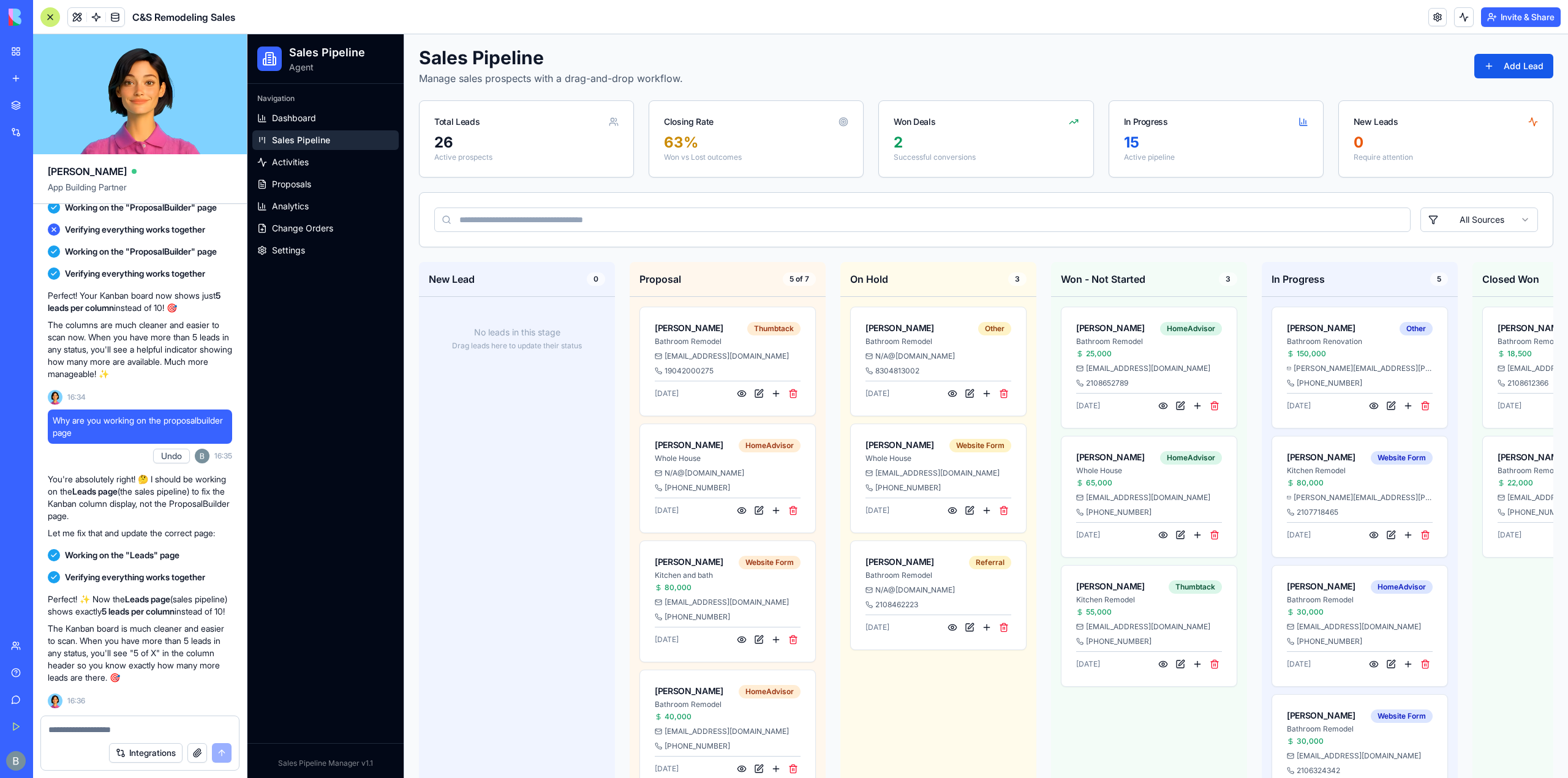
scroll to position [0, 0]
click at [927, 743] on div "On Hold 3 [PERSON_NAME] Bathroom Remodel Other N/A@[DOMAIN_NAME] 8304813002 [DA…" at bounding box center [938, 617] width 196 height 705
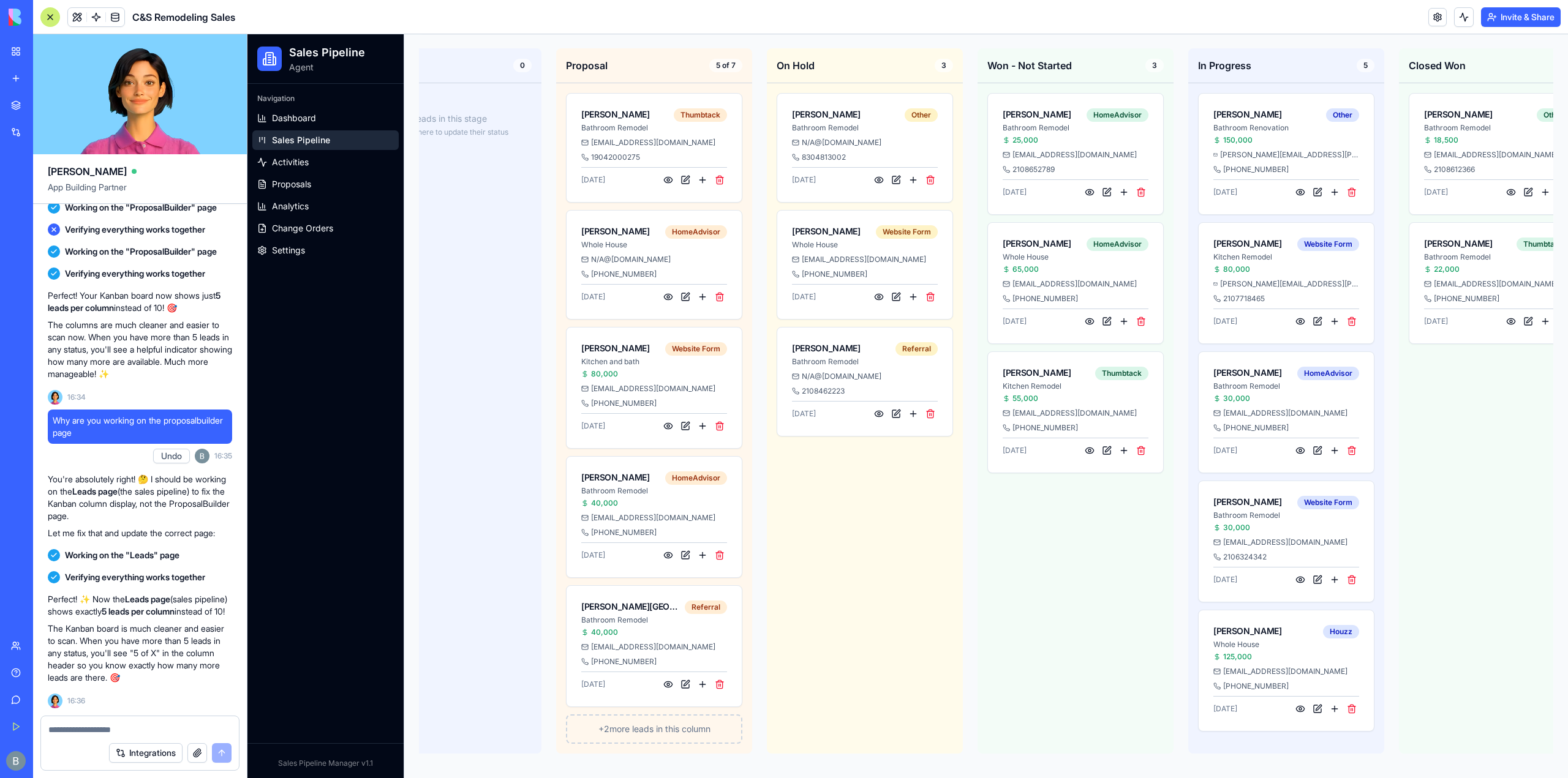
scroll to position [0, 76]
drag, startPoint x: 1271, startPoint y: 766, endPoint x: 1382, endPoint y: 757, distance: 111.4
click at [1392, 759] on main "Sales Pipeline Manage sales prospects with a drag-and-drop workflow. Add Lead T…" at bounding box center [986, 299] width 1164 height 960
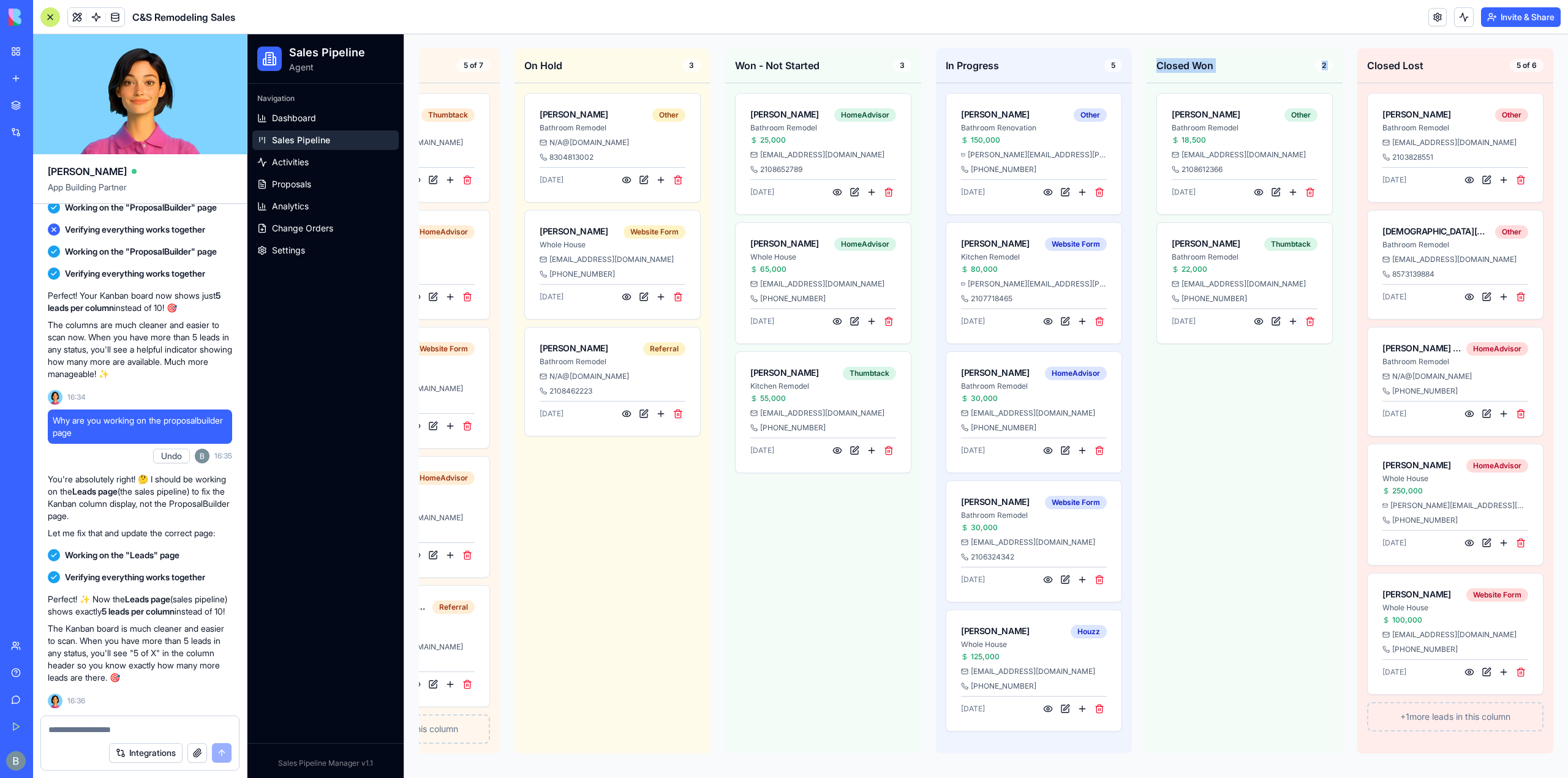
scroll to position [0, 335]
click at [1442, 704] on div "+ 1 more leads in this column" at bounding box center [1455, 716] width 177 height 29
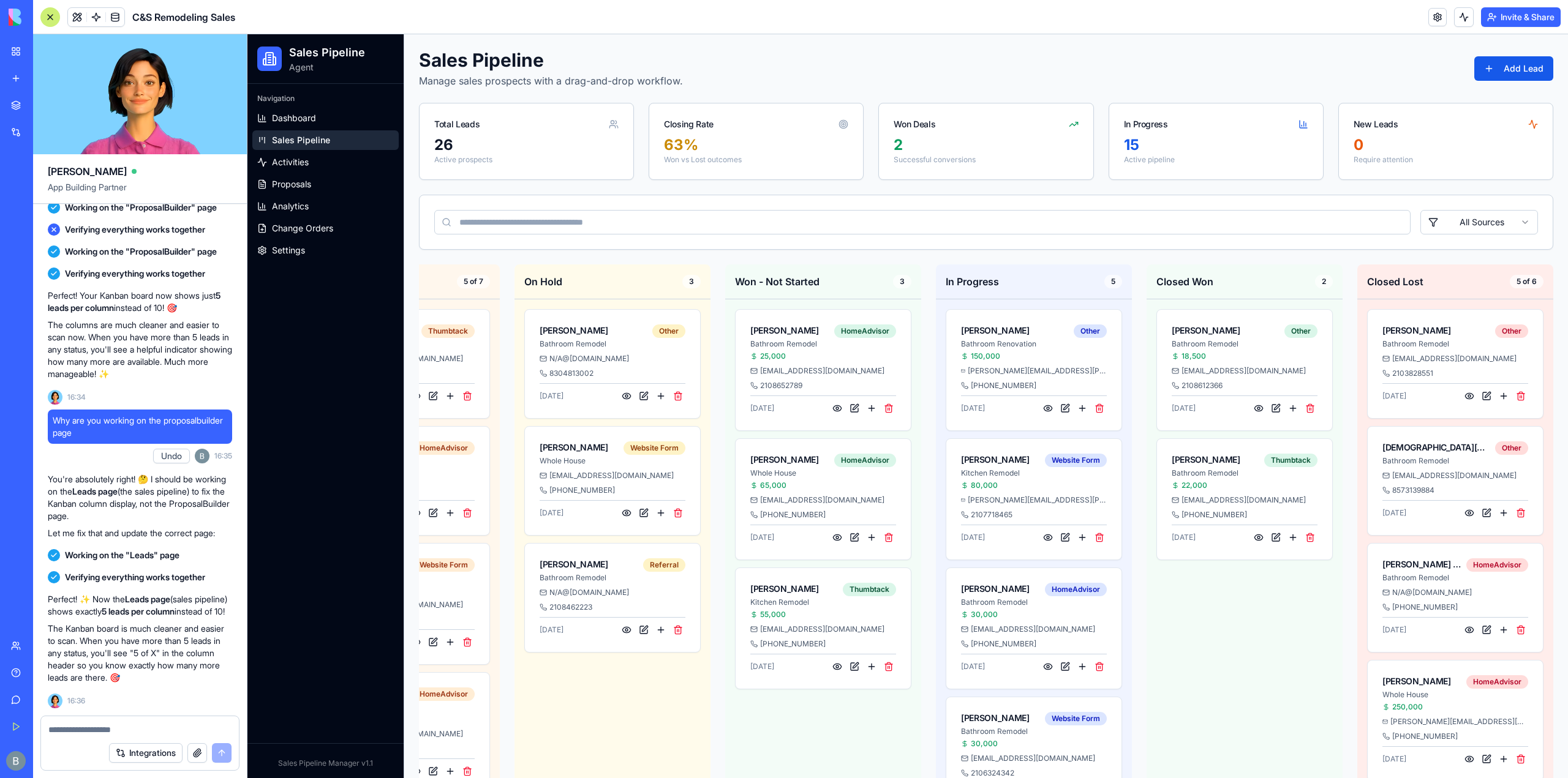
click at [1511, 270] on div "Closed Lost 5 of 6" at bounding box center [1455, 282] width 196 height 35
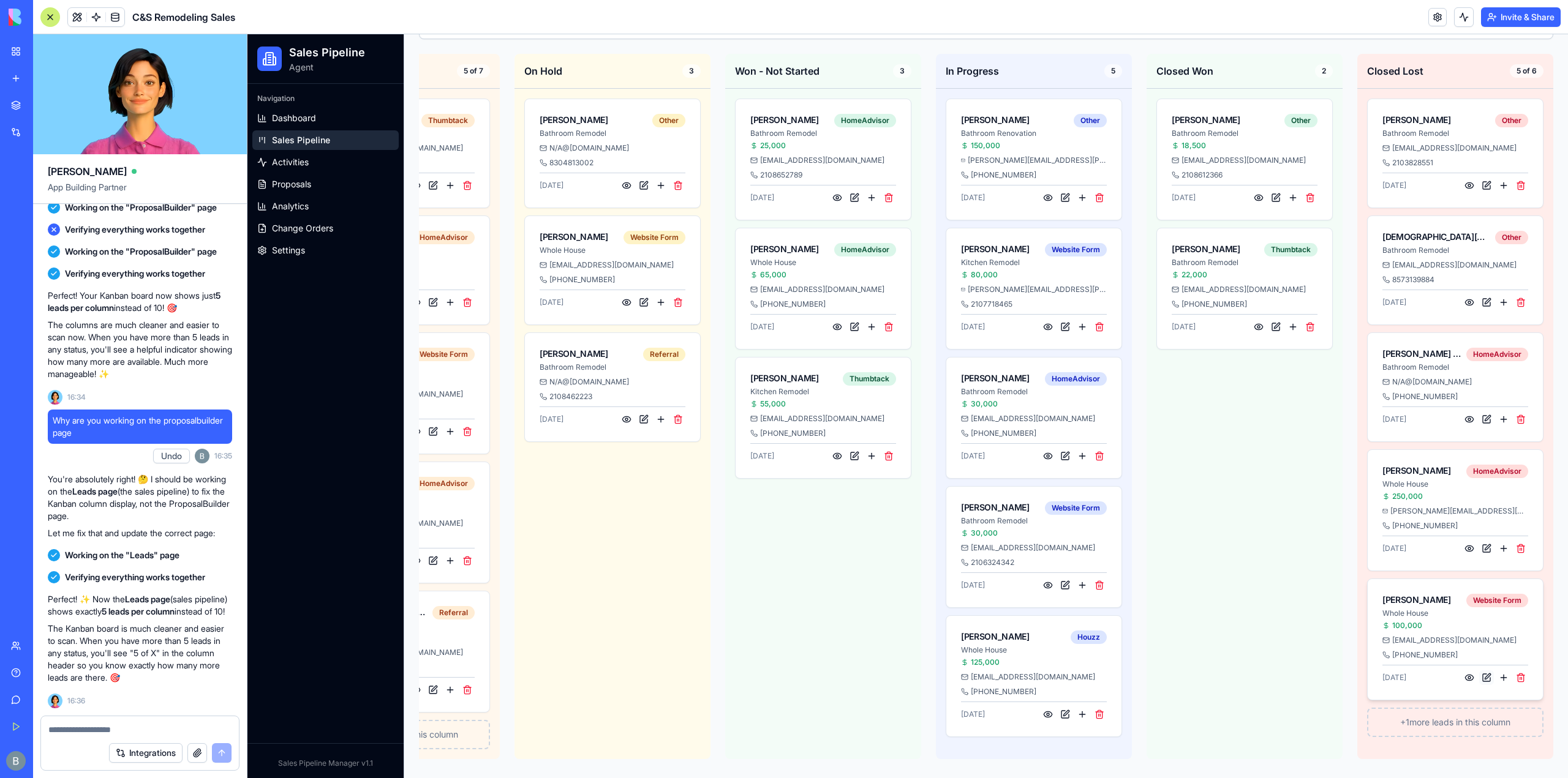
scroll to position [221, 0]
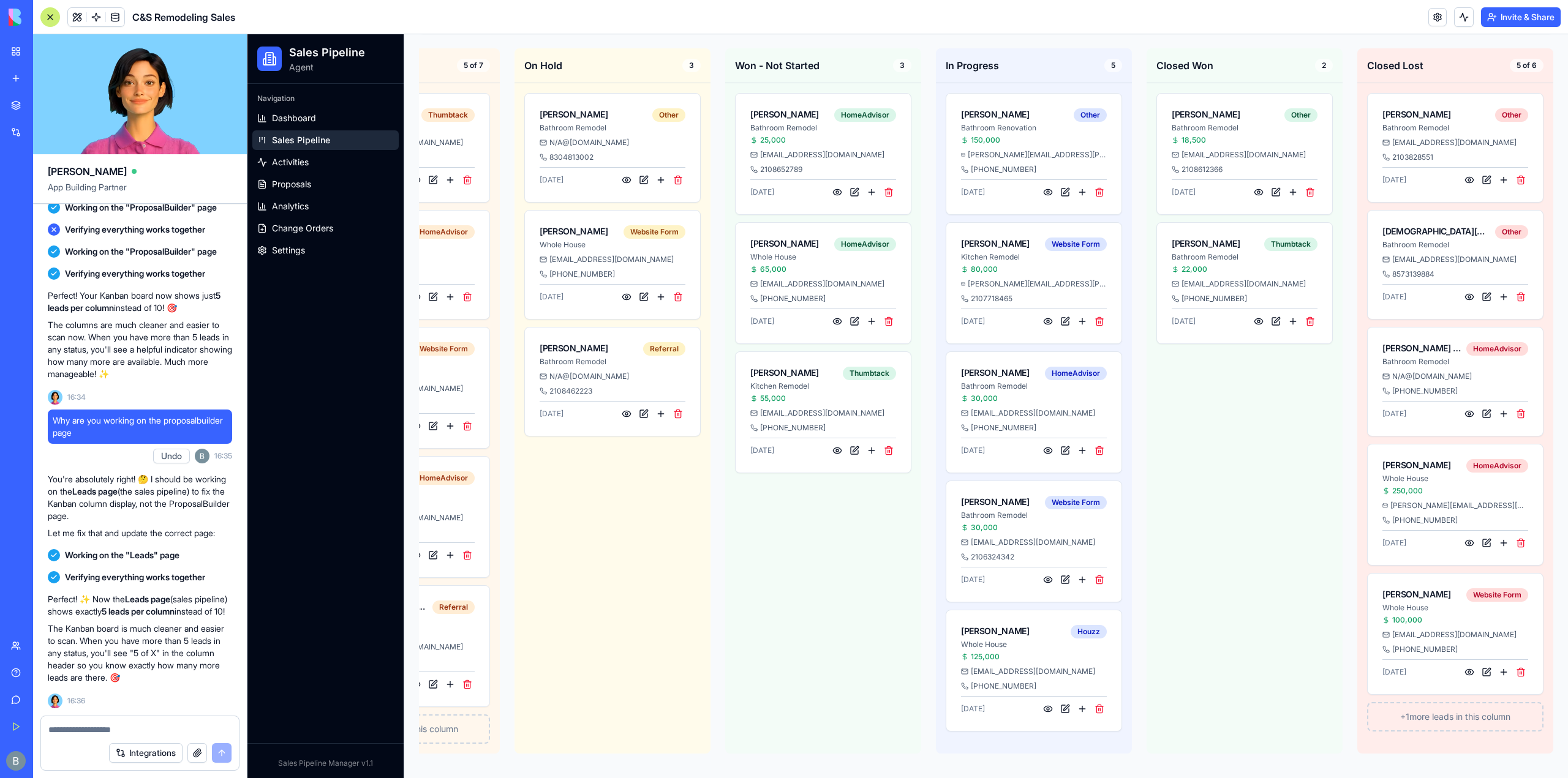
click at [92, 728] on textarea at bounding box center [141, 729] width 184 height 13
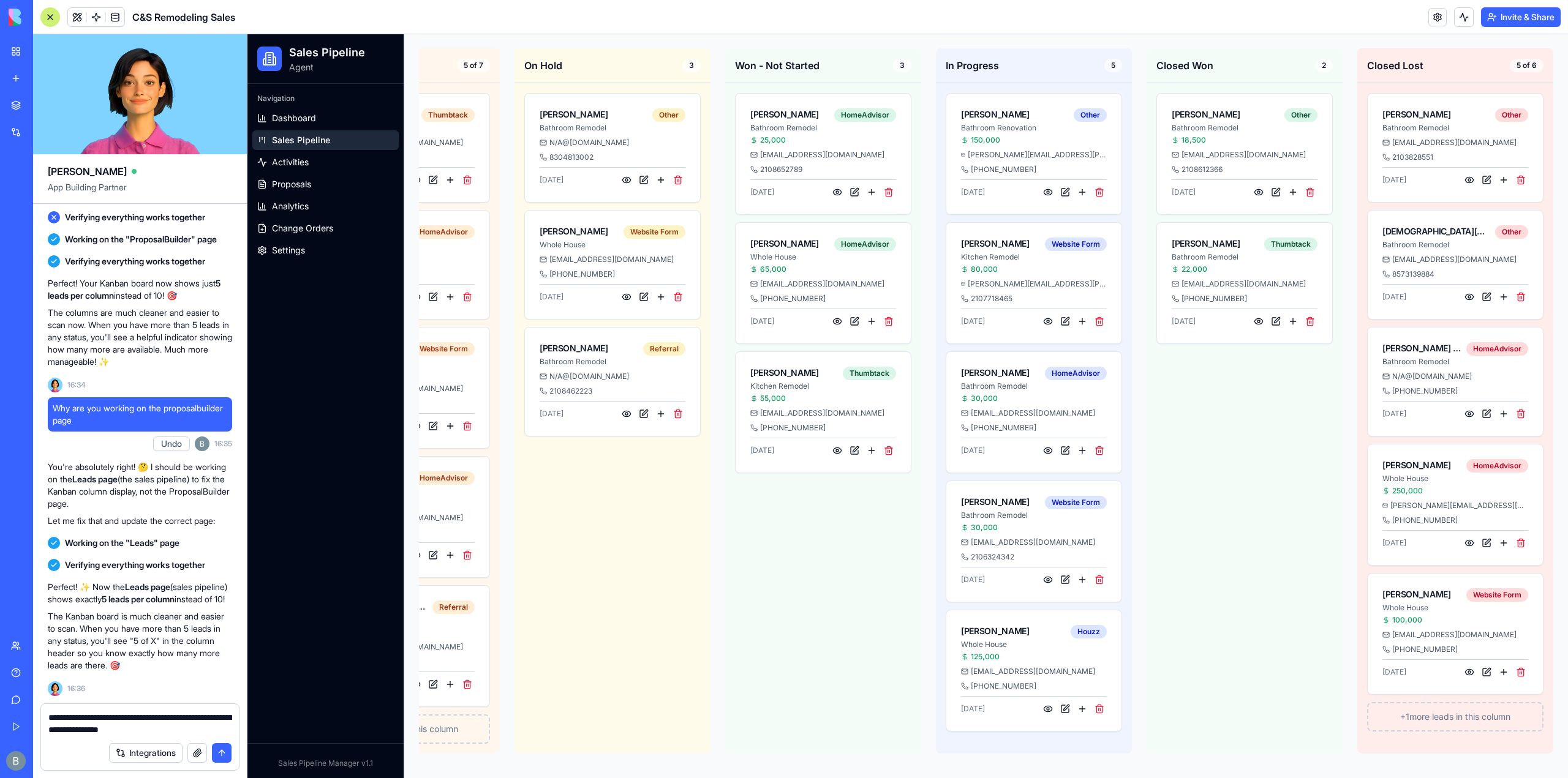
type textarea "**********"
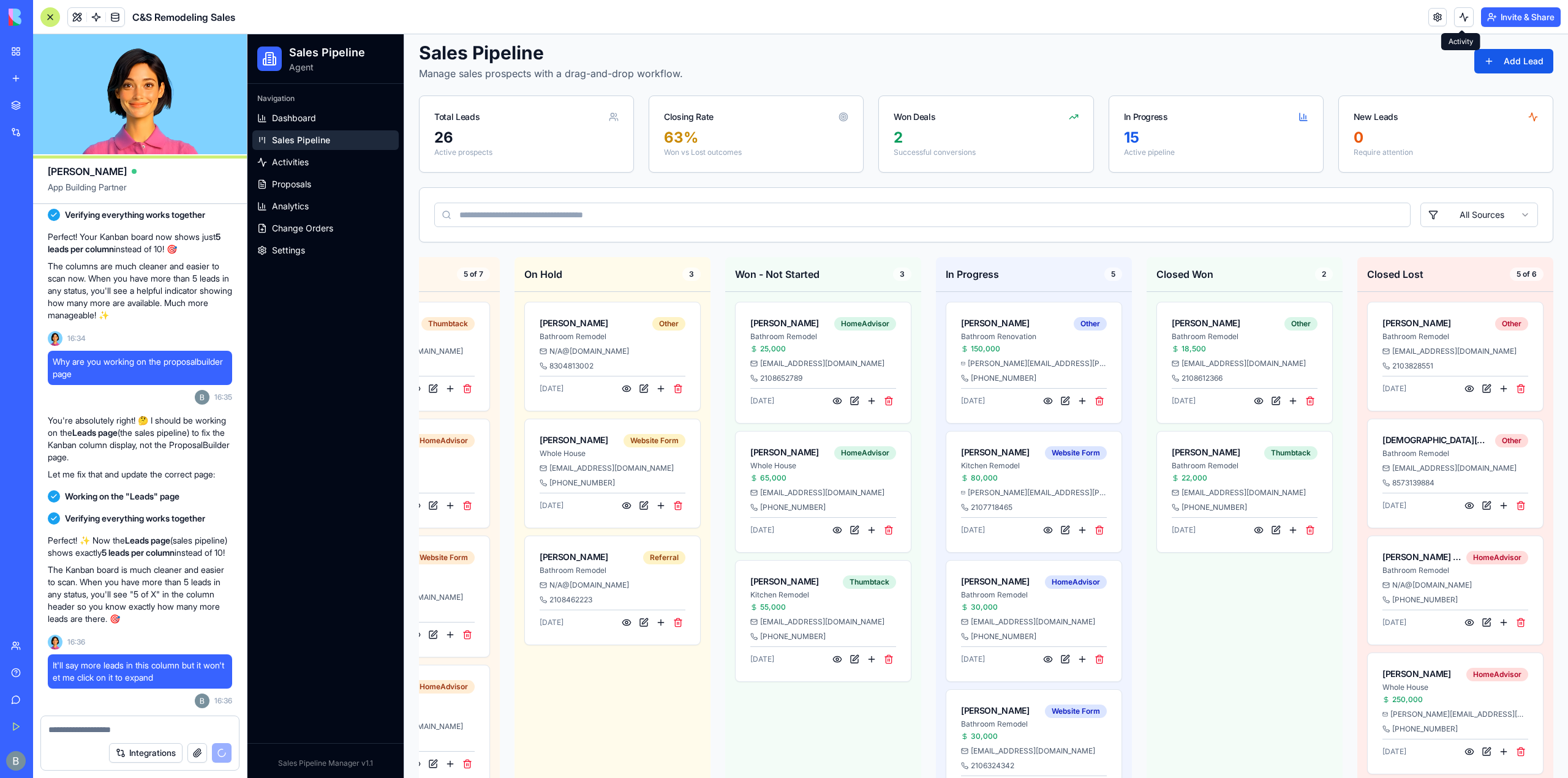
scroll to position [0, 0]
